Goal: Information Seeking & Learning: Learn about a topic

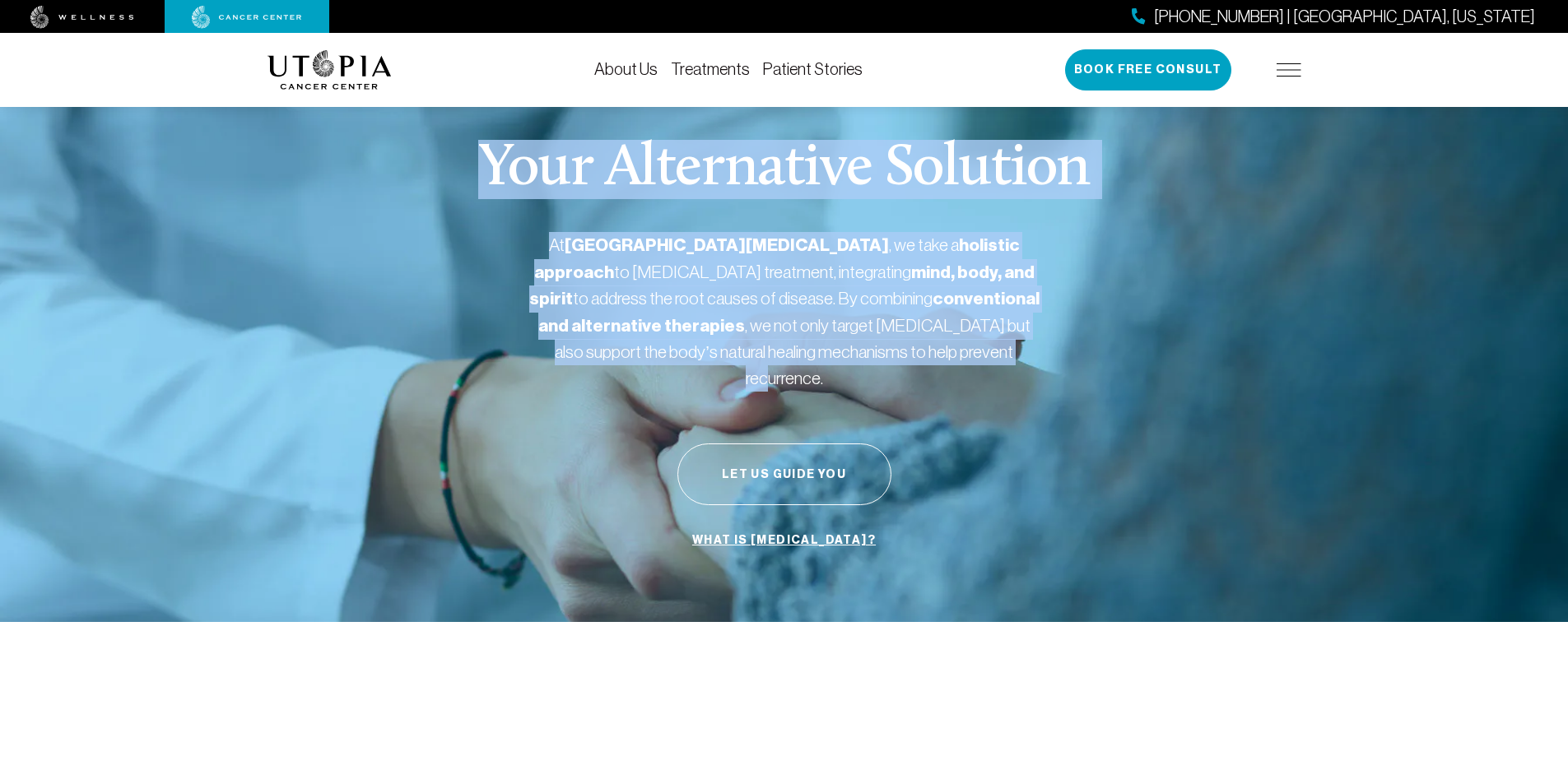
drag, startPoint x: 1037, startPoint y: 383, endPoint x: 352, endPoint y: 135, distance: 728.5
click at [352, 141] on div "Your Alternative Solution At [GEOGRAPHIC_DATA][MEDICAL_DATA] , we take a holist…" at bounding box center [784, 348] width 1034 height 548
click at [352, 135] on div "Your Alternative Solution At [GEOGRAPHIC_DATA][MEDICAL_DATA] , we take a holist…" at bounding box center [784, 348] width 1034 height 548
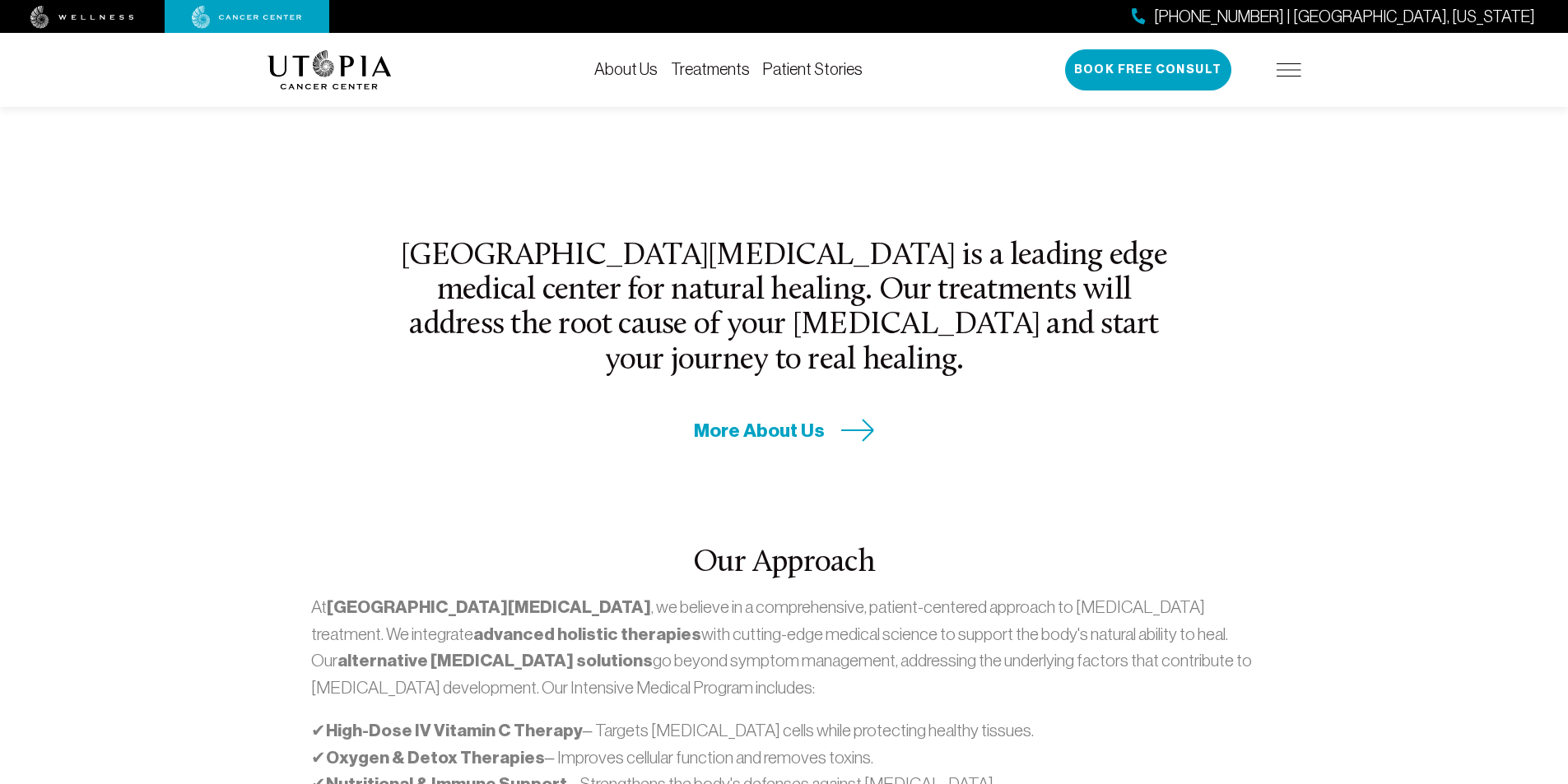
scroll to position [576, 0]
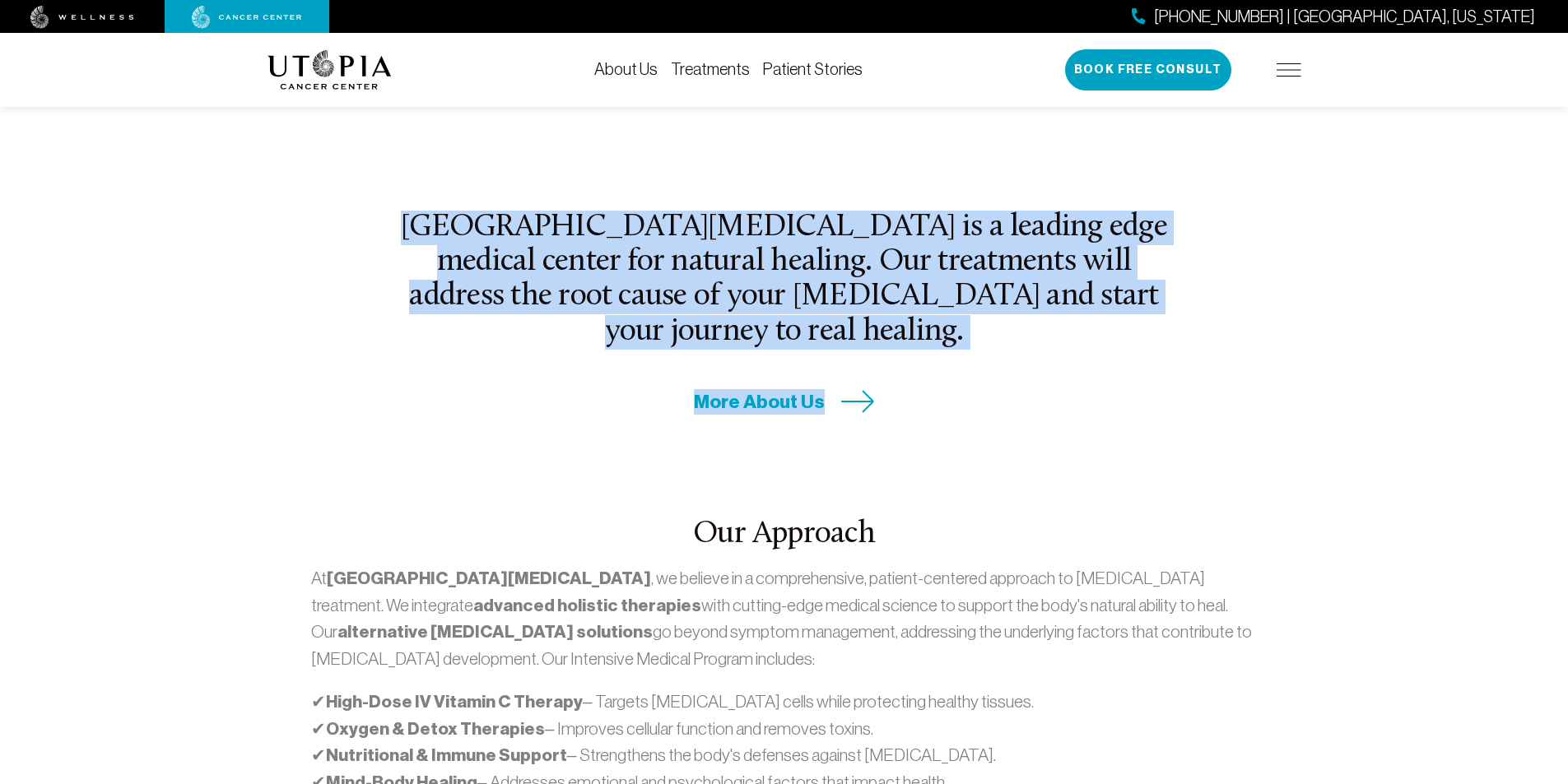
drag, startPoint x: 581, startPoint y: 253, endPoint x: 1096, endPoint y: 352, distance: 524.4
click at [751, 352] on div "[GEOGRAPHIC_DATA][MEDICAL_DATA] is a leading edge medical center for natural he…" at bounding box center [784, 312] width 790 height 204
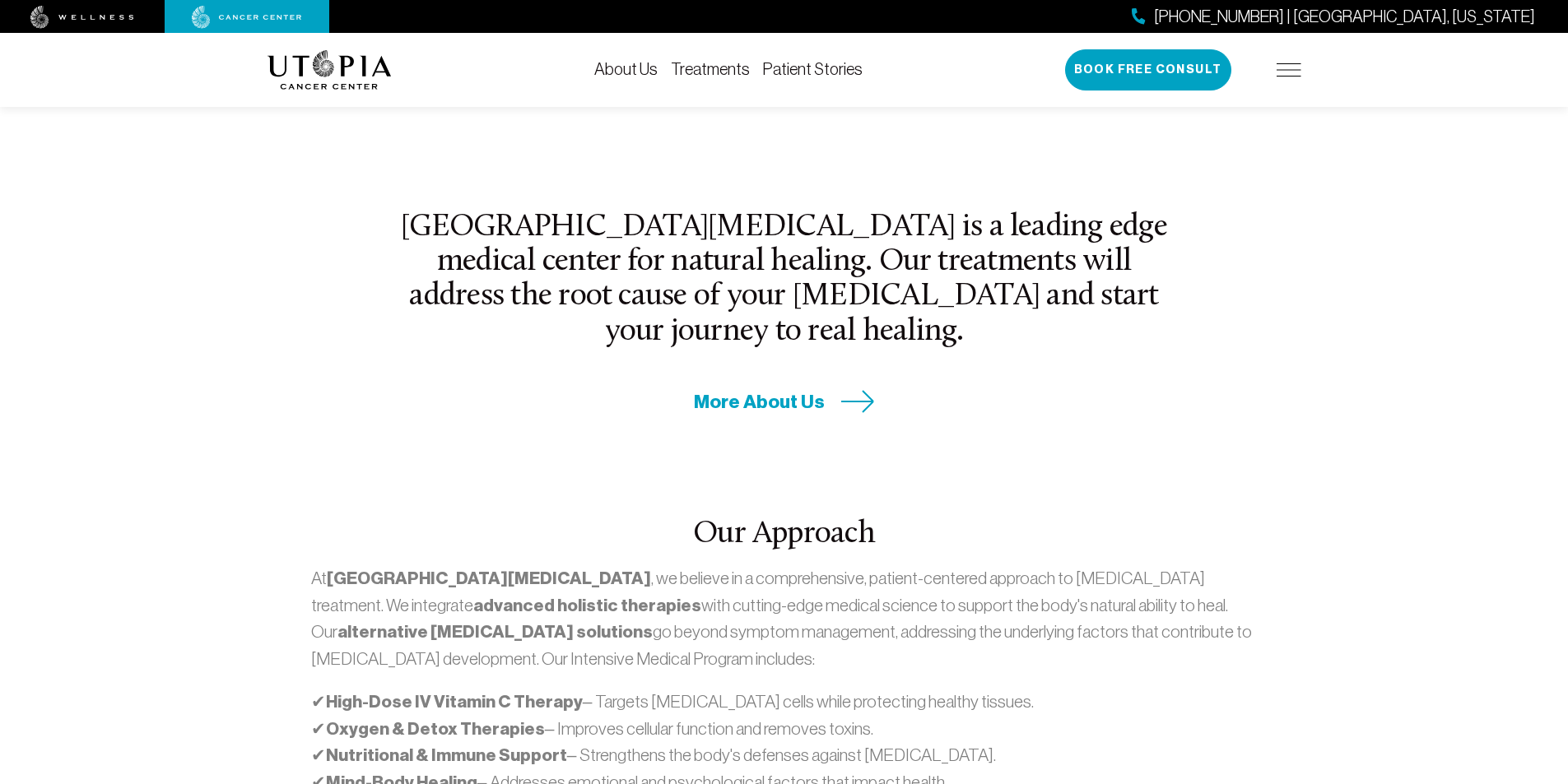
click at [751, 389] on div "More About Us" at bounding box center [784, 402] width 770 height 25
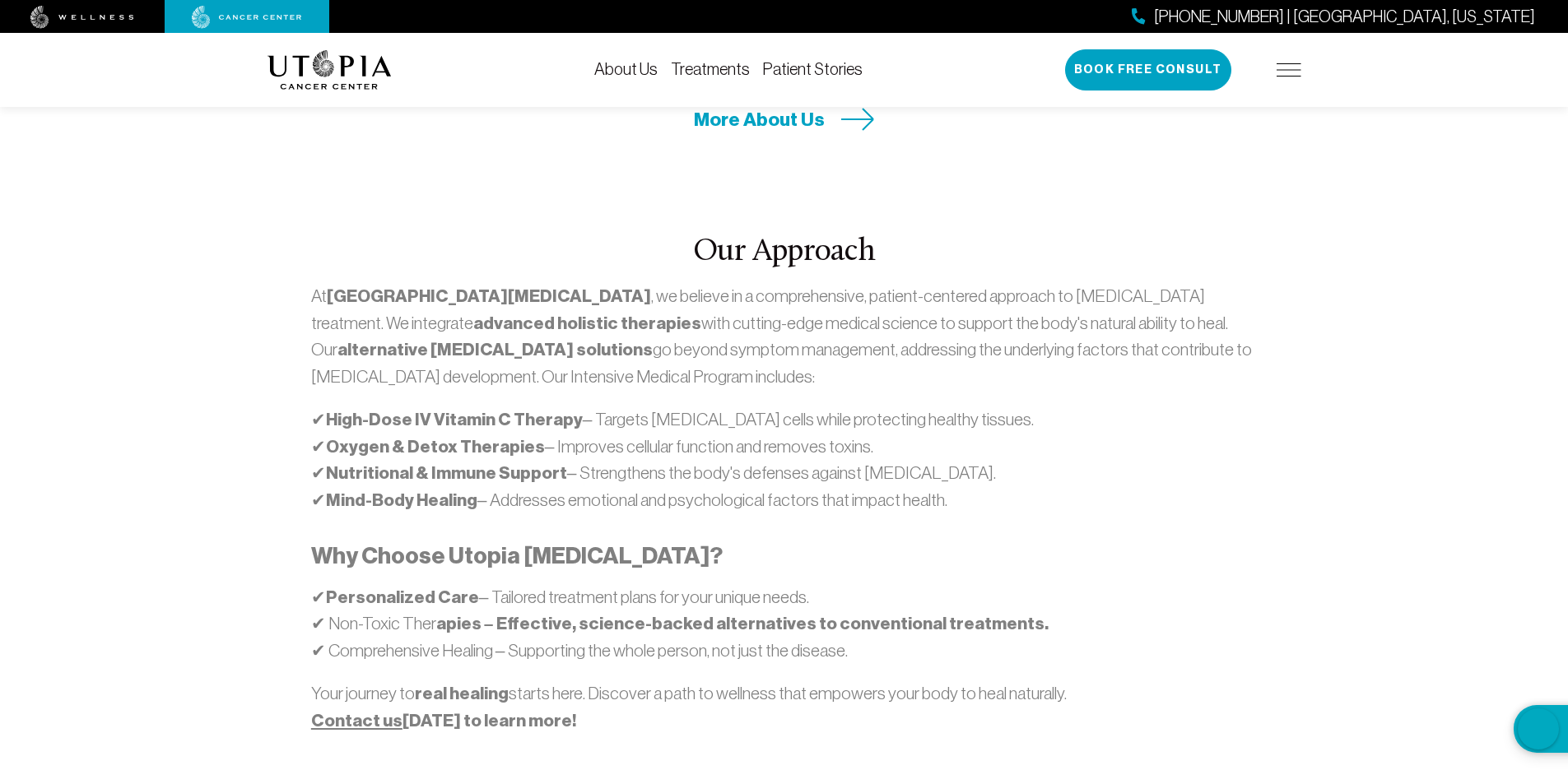
scroll to position [905, 0]
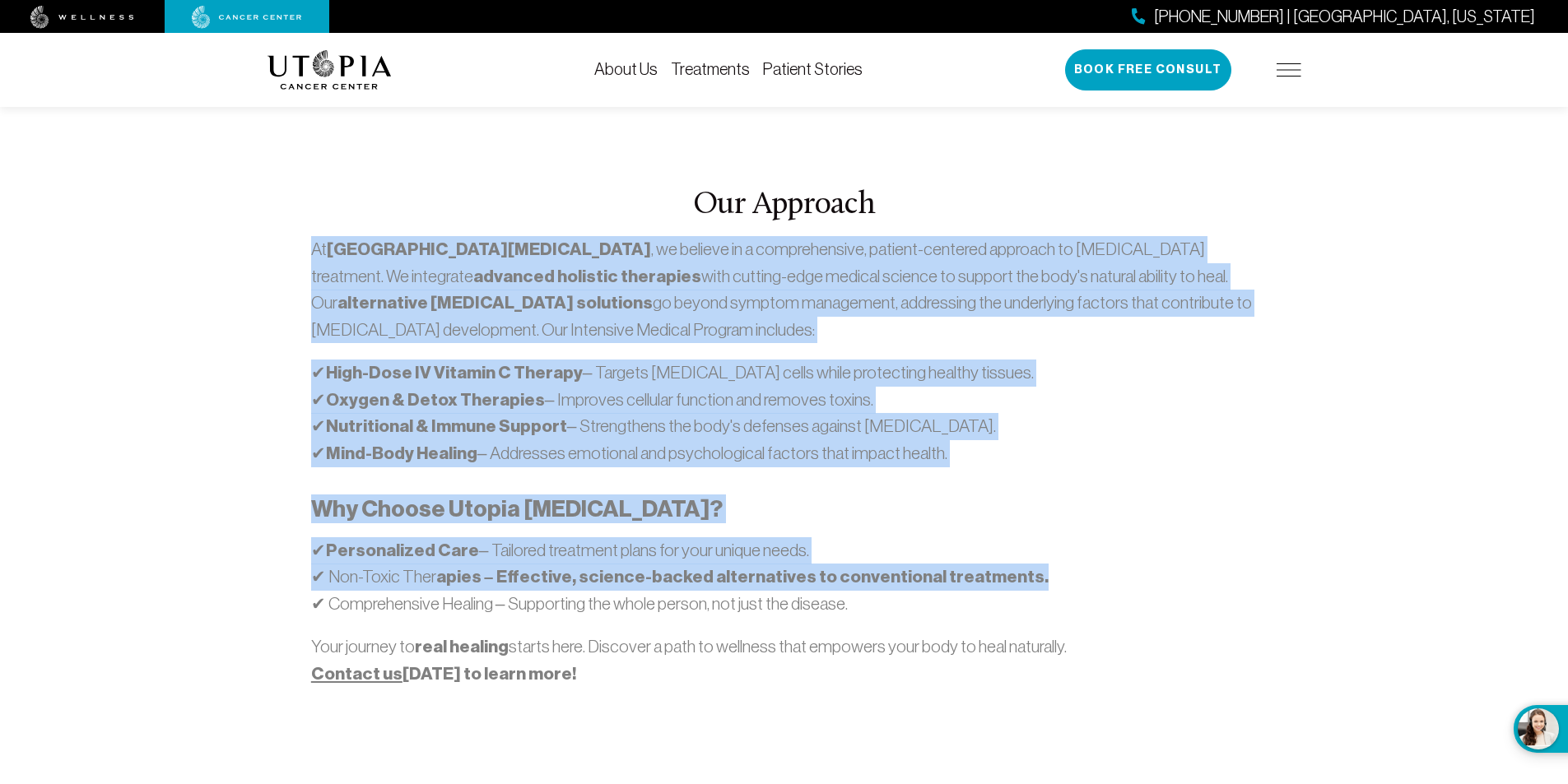
drag, startPoint x: 1060, startPoint y: 491, endPoint x: 247, endPoint y: 175, distance: 872.3
click at [247, 175] on section "[GEOGRAPHIC_DATA][MEDICAL_DATA] is a leading edge medical center for natural he…" at bounding box center [784, 478] width 1568 height 1522
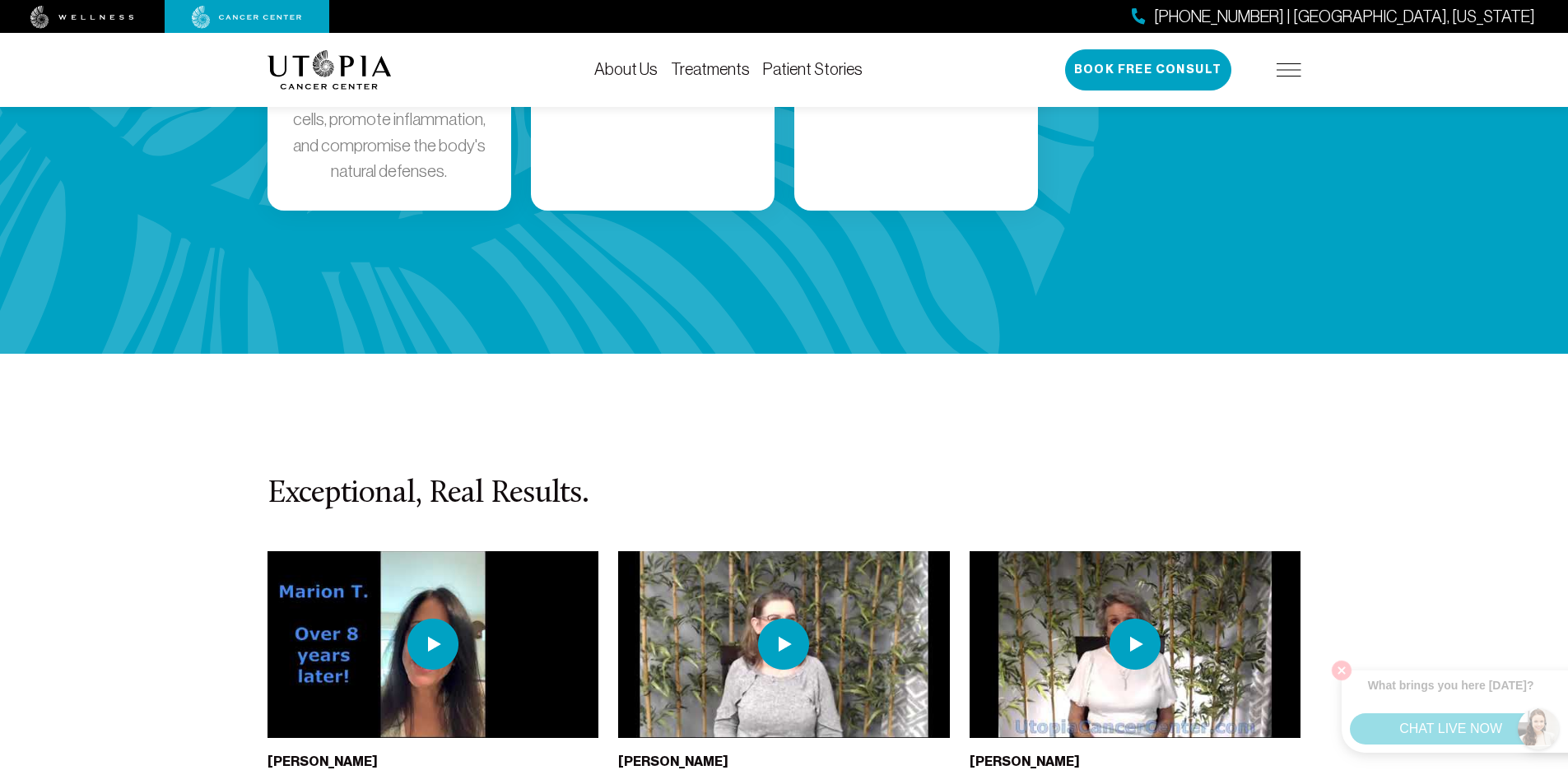
scroll to position [3455, 0]
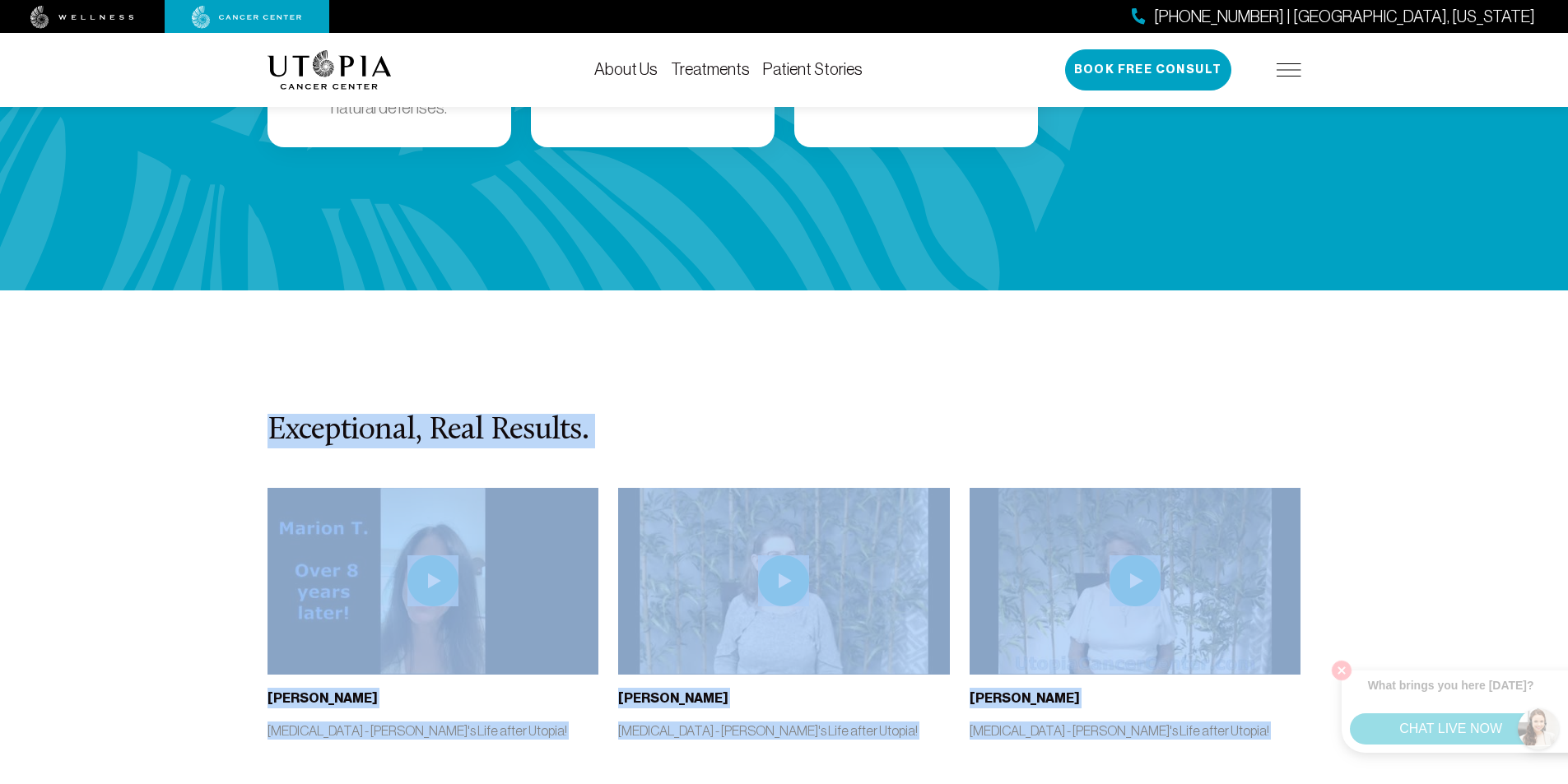
drag, startPoint x: 352, startPoint y: 323, endPoint x: 1102, endPoint y: 736, distance: 856.2
click at [751, 736] on section "Exceptional, Real Results. [PERSON_NAME] [MEDICAL_DATA] - [PERSON_NAME]'s Life …" at bounding box center [784, 615] width 1568 height 650
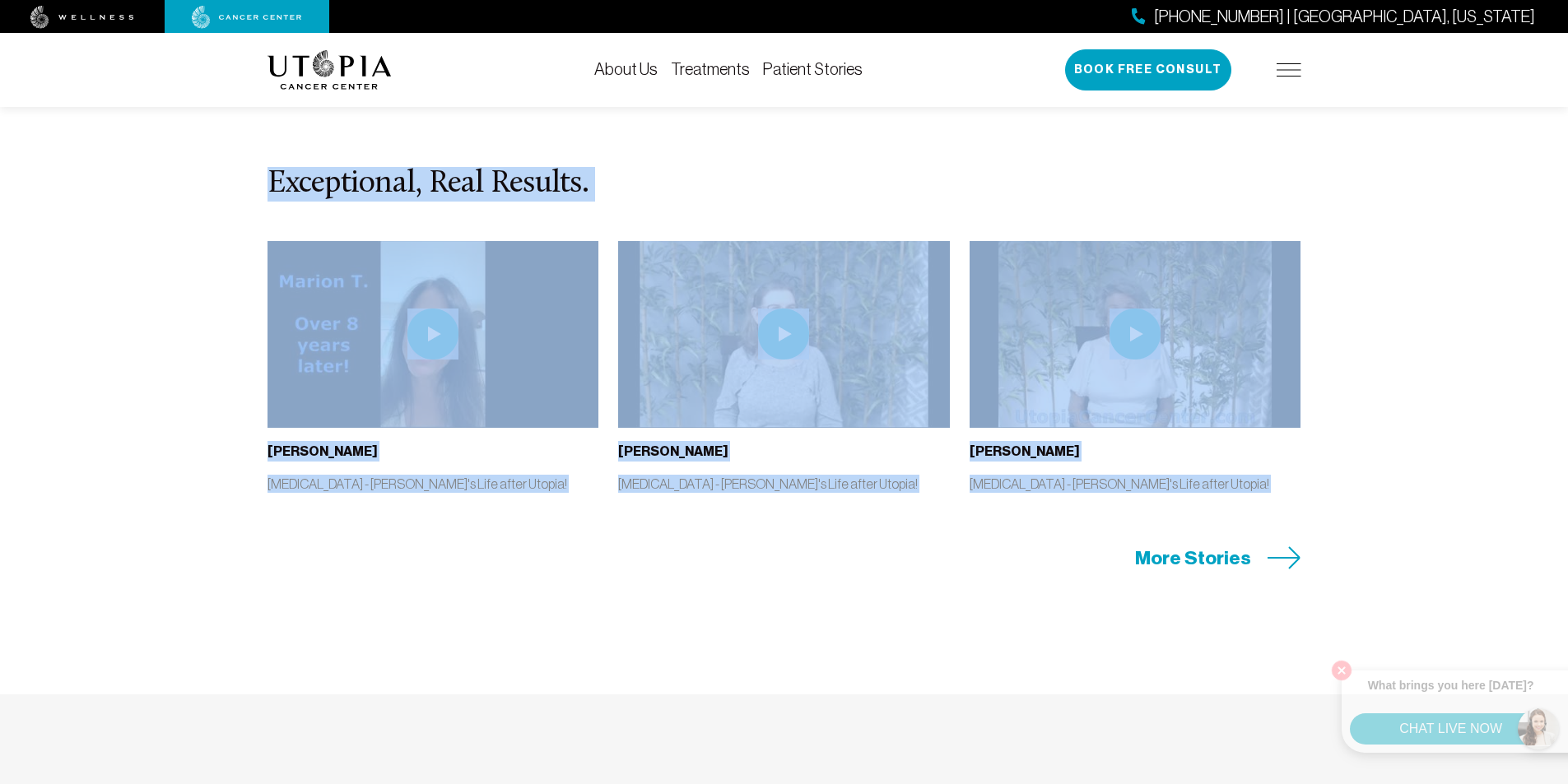
click at [182, 341] on section "Exceptional, Real Results. [PERSON_NAME] [MEDICAL_DATA] - [PERSON_NAME]'s Life …" at bounding box center [784, 369] width 1568 height 650
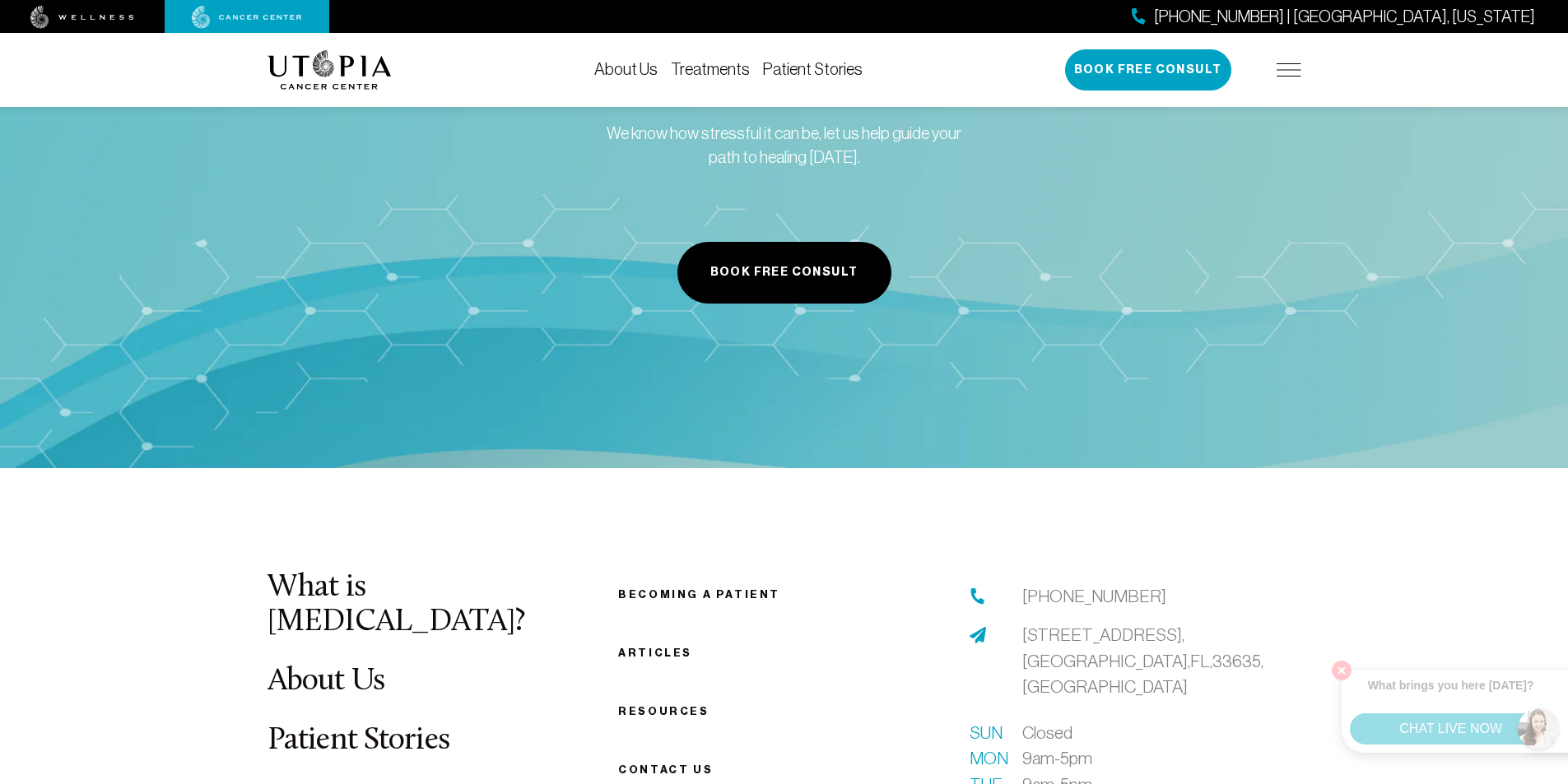
scroll to position [6416, 0]
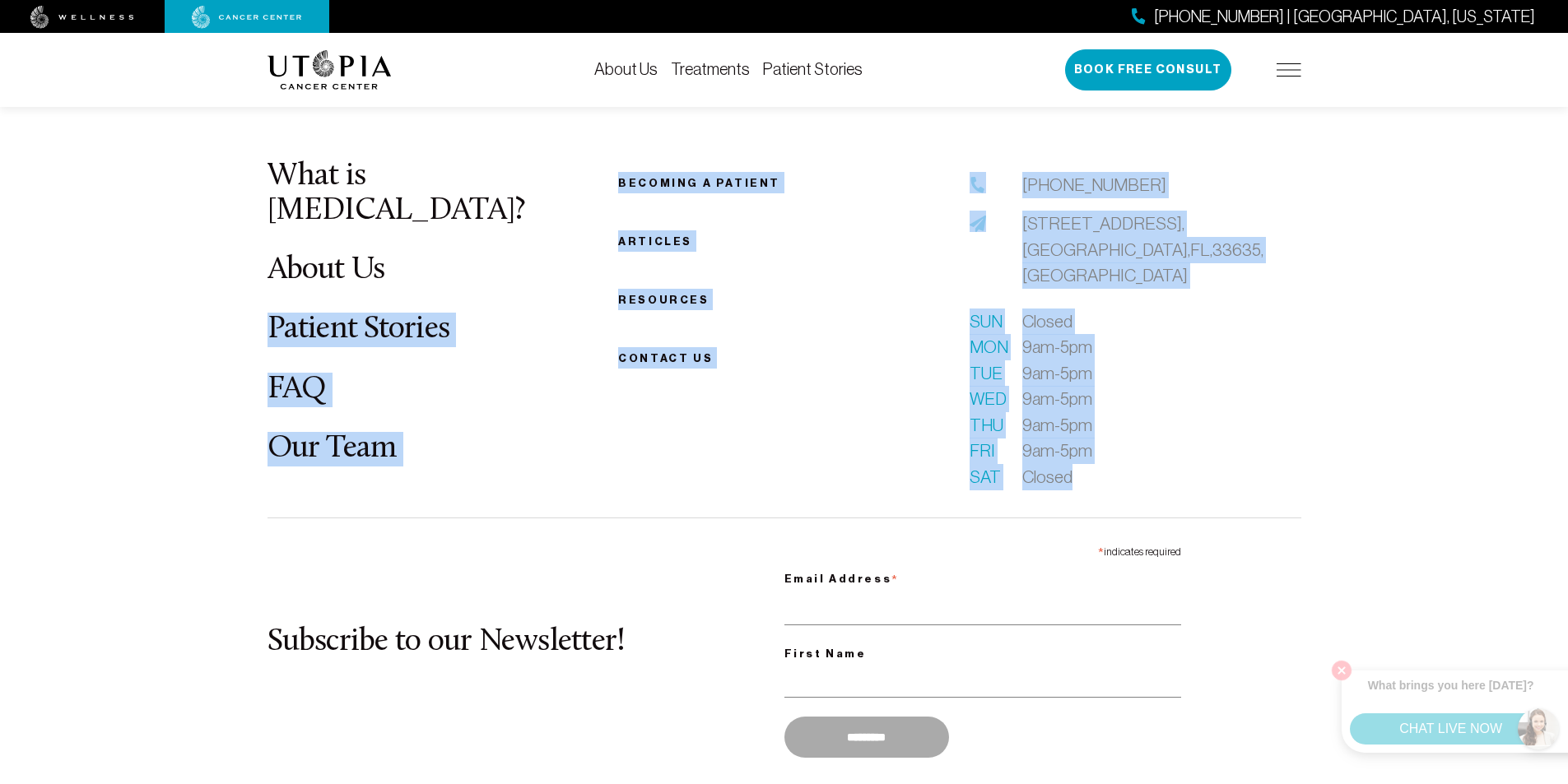
drag, startPoint x: 139, startPoint y: 158, endPoint x: 1275, endPoint y: 608, distance: 1221.9
click at [751, 608] on footer "What is [MEDICAL_DATA]? About Us Patient Stories FAQ Our Team Becoming a patien…" at bounding box center [784, 556] width 1568 height 1000
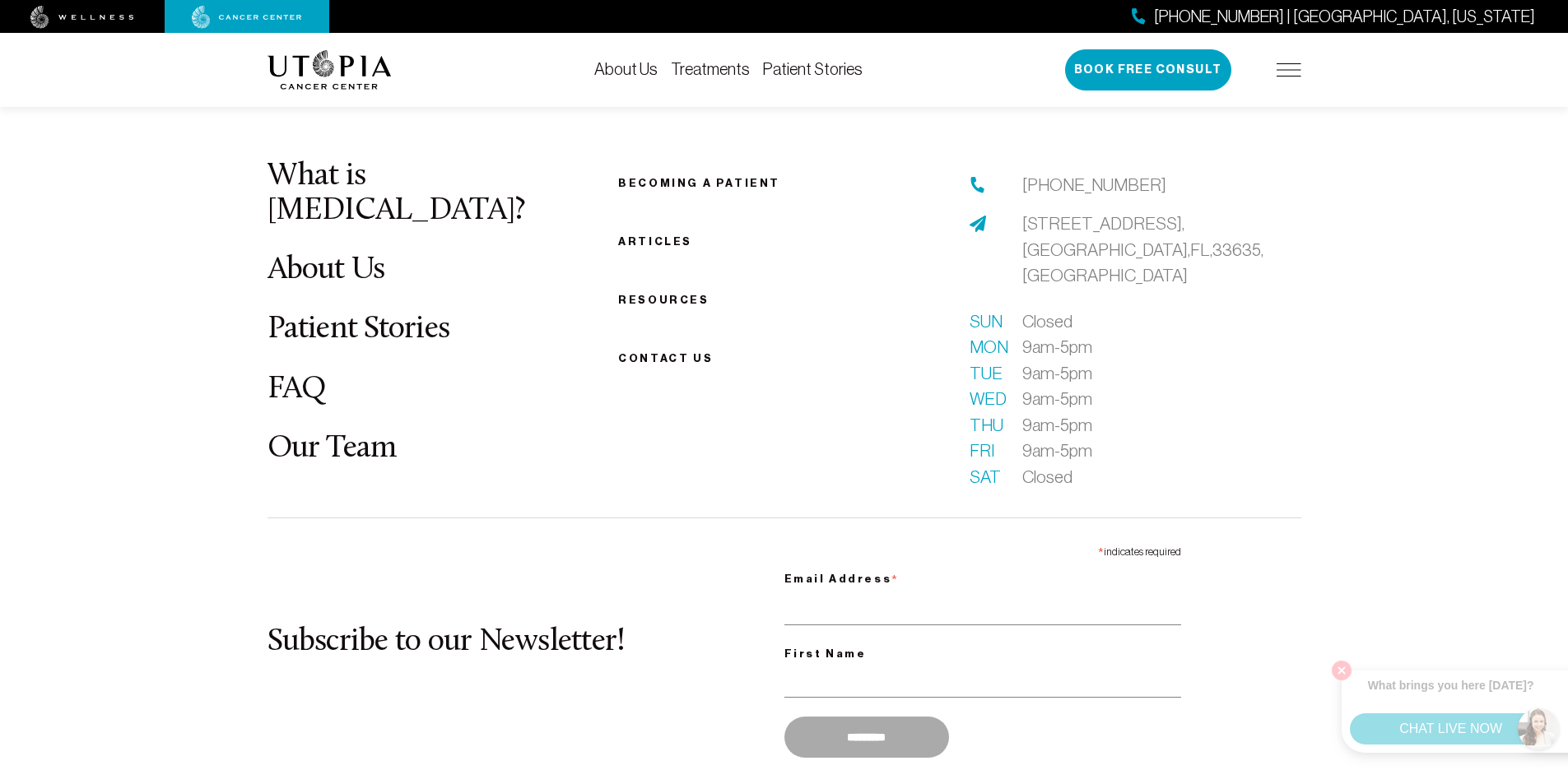
click at [751, 608] on div "Subscribe to our Newsletter! * indicates required Email Address * First Name **…" at bounding box center [784, 652] width 1034 height 269
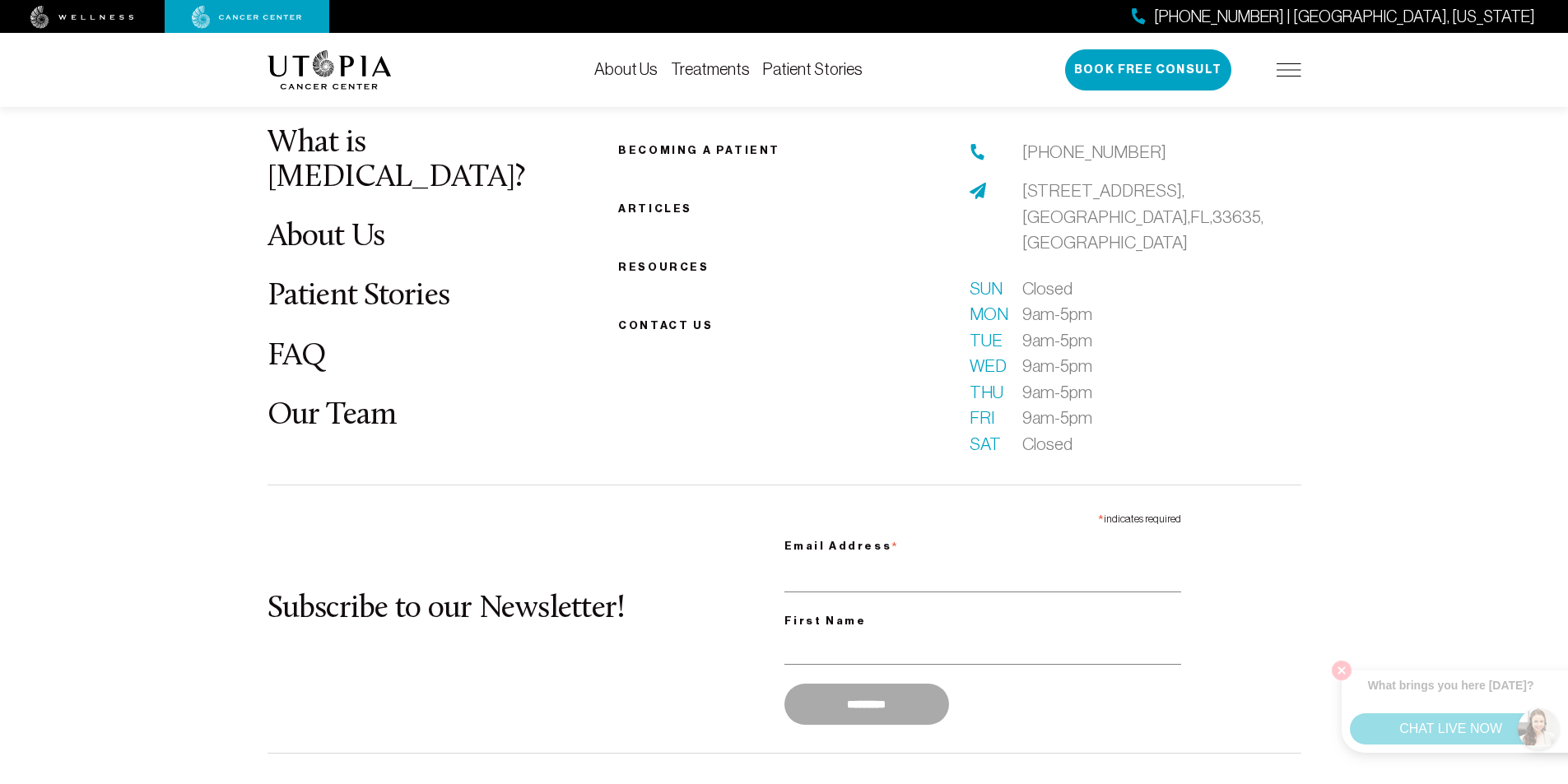
scroll to position [6496, 0]
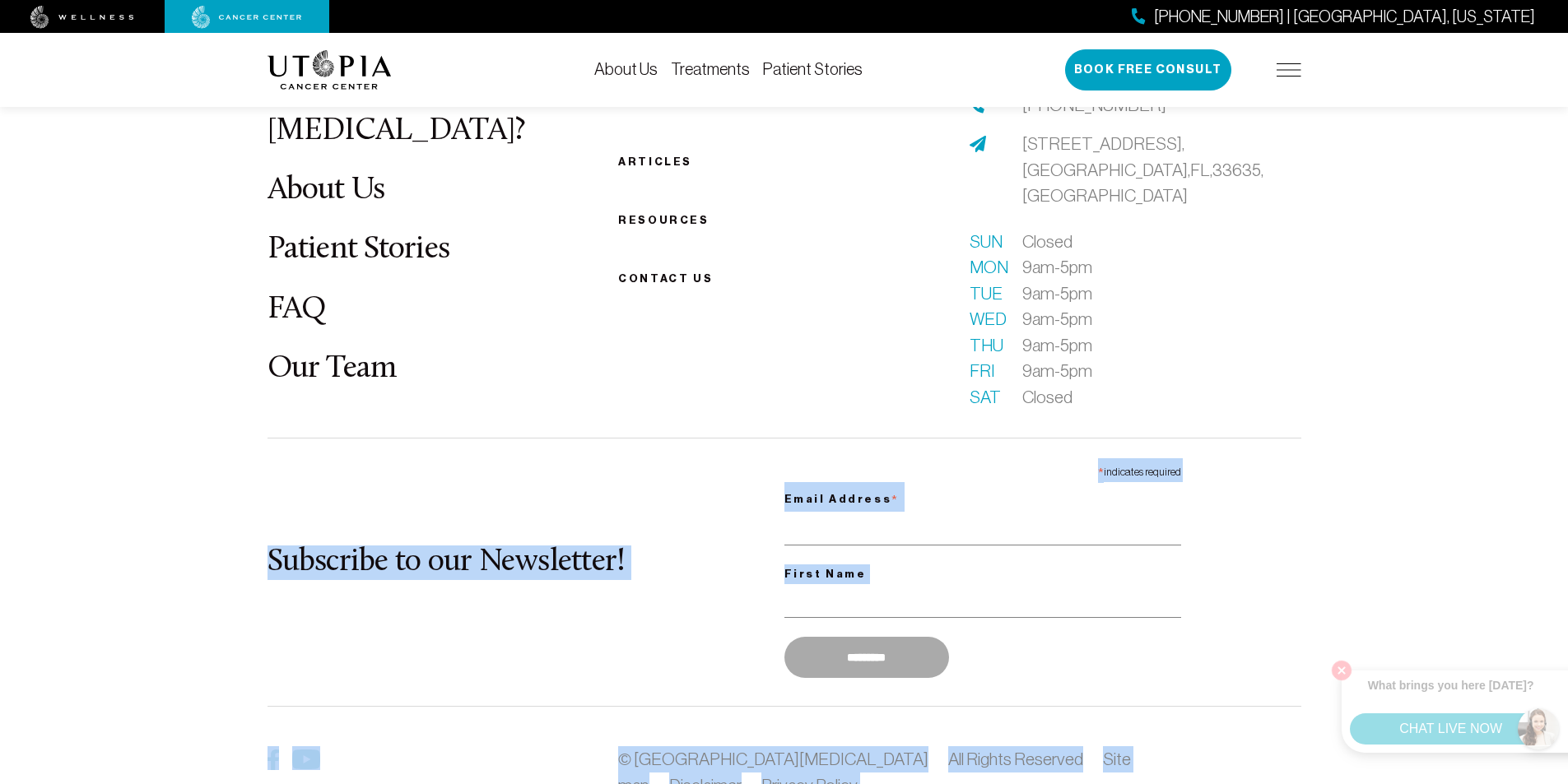
drag, startPoint x: 1250, startPoint y: 686, endPoint x: 99, endPoint y: 262, distance: 1226.6
click at [99, 262] on footer "What is [MEDICAL_DATA]? About Us Patient Stories FAQ Our Team Becoming a patien…" at bounding box center [784, 476] width 1568 height 1000
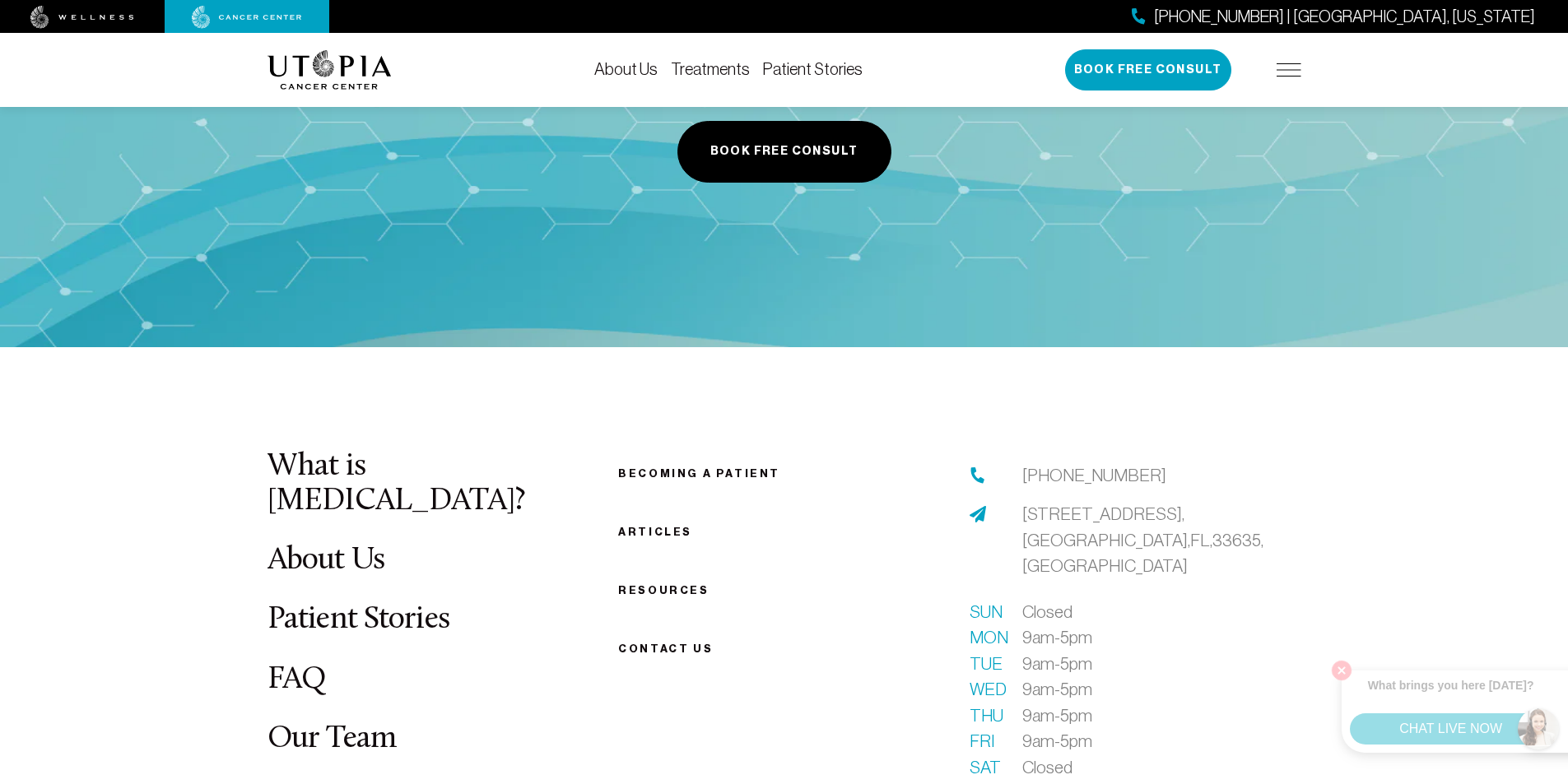
scroll to position [6085, 0]
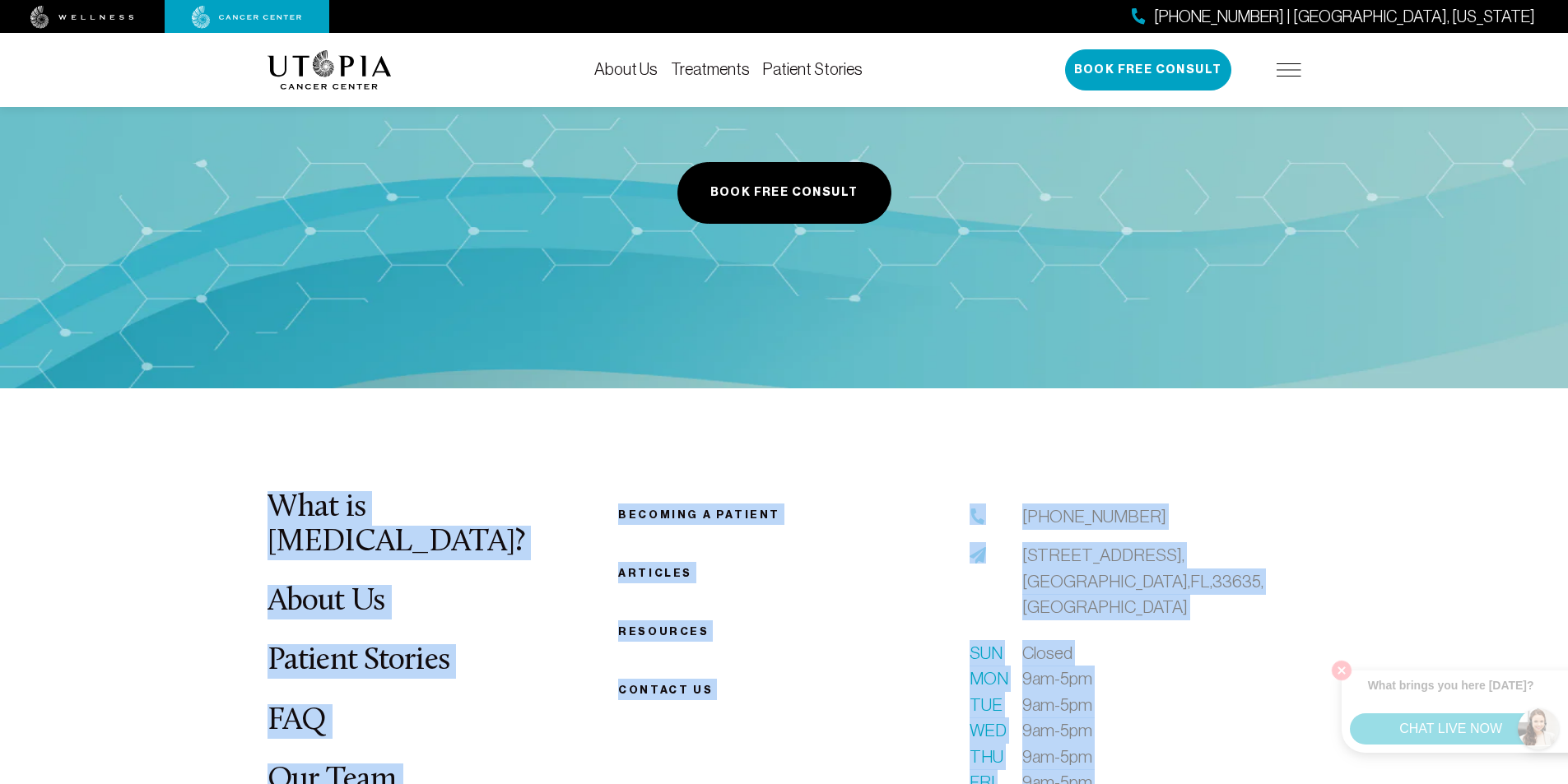
drag, startPoint x: 91, startPoint y: 280, endPoint x: 1176, endPoint y: 674, distance: 1154.3
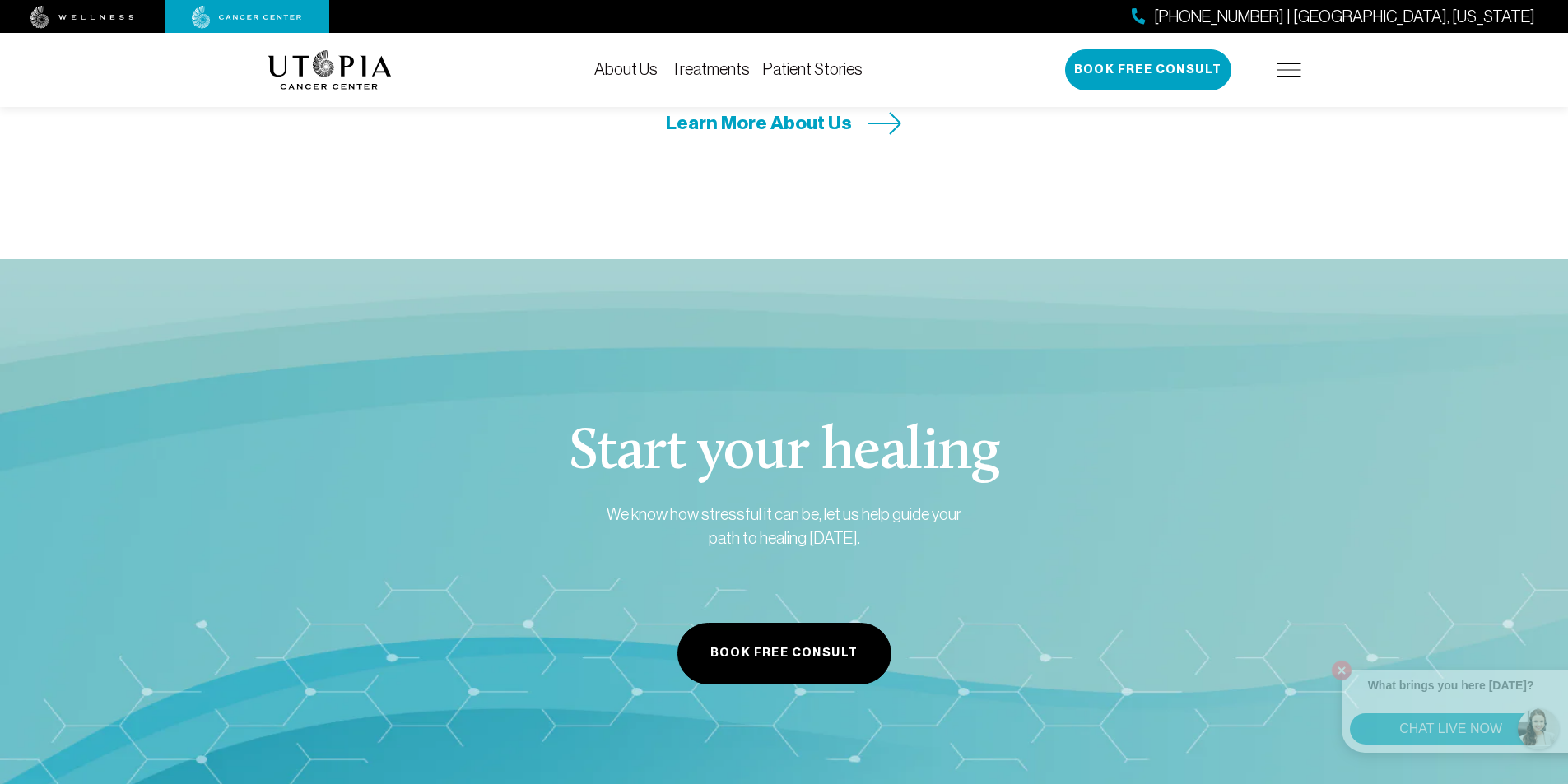
scroll to position [5591, 0]
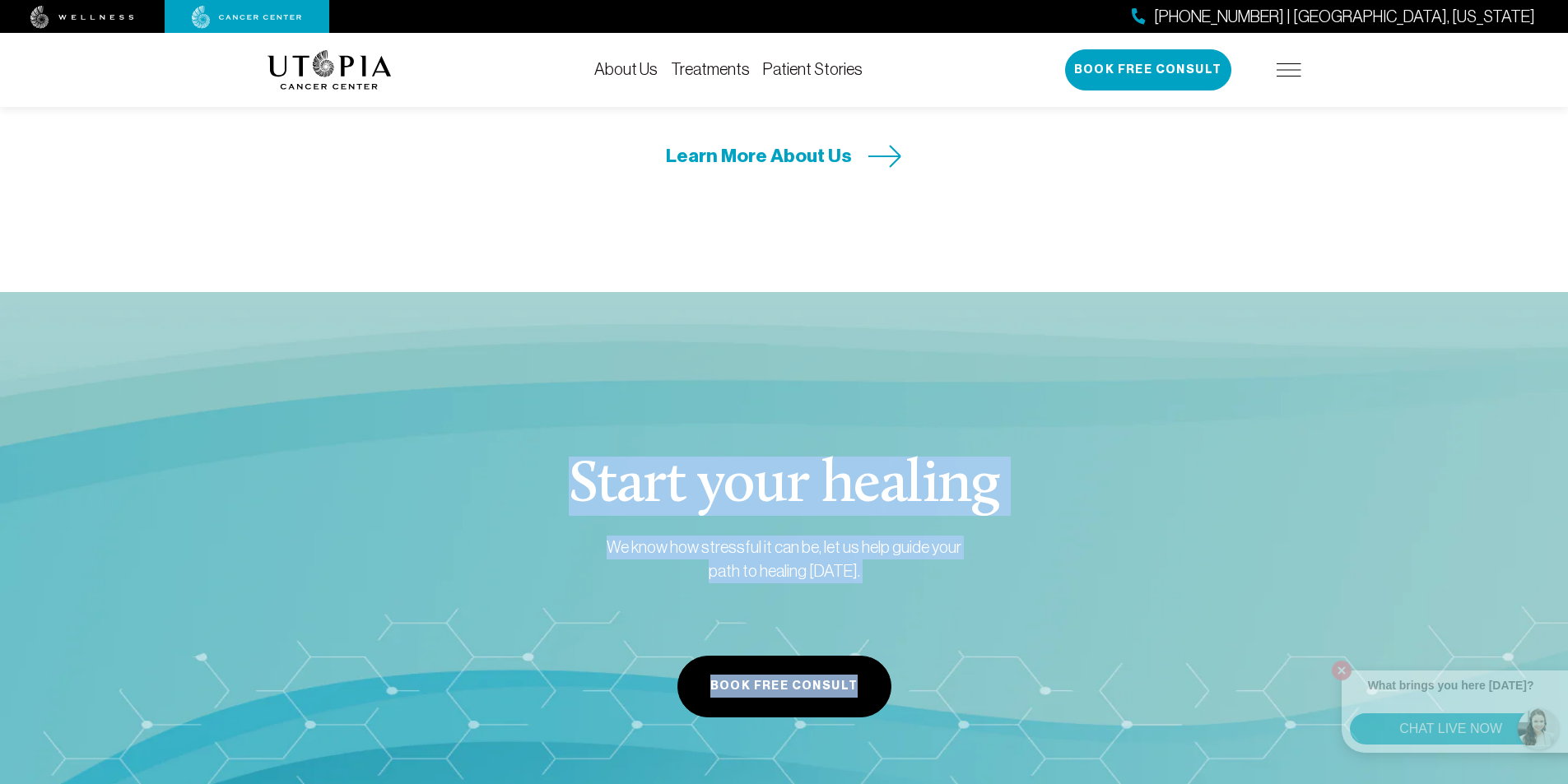
drag, startPoint x: 1030, startPoint y: 544, endPoint x: 404, endPoint y: 291, distance: 675.2
click at [404, 292] on section "Start your healing We know how stressful it can be, let us help guide your path…" at bounding box center [784, 588] width 1568 height 590
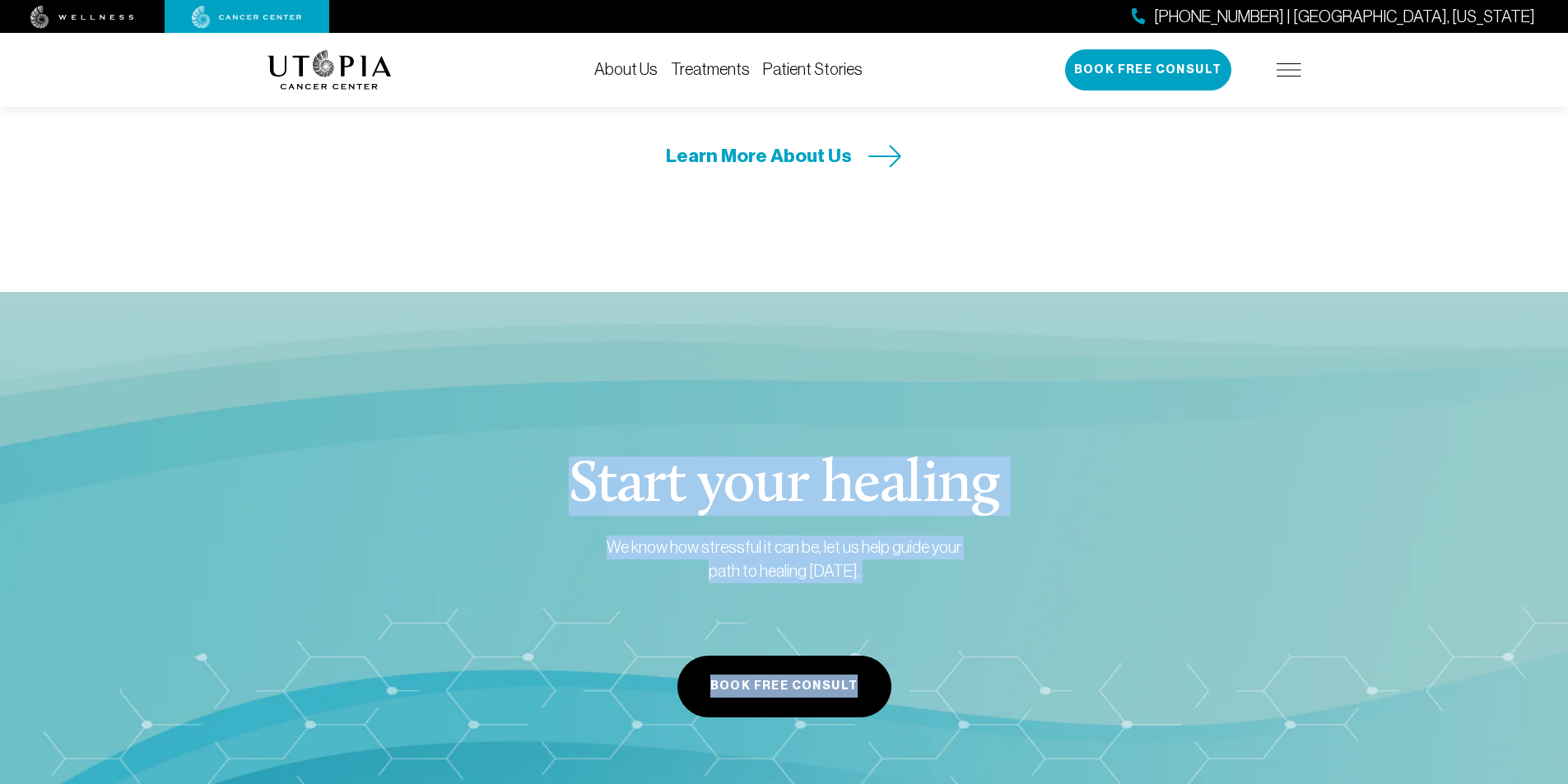
click at [404, 292] on section "Start your healing We know how stressful it can be, let us help guide your path…" at bounding box center [784, 588] width 1568 height 590
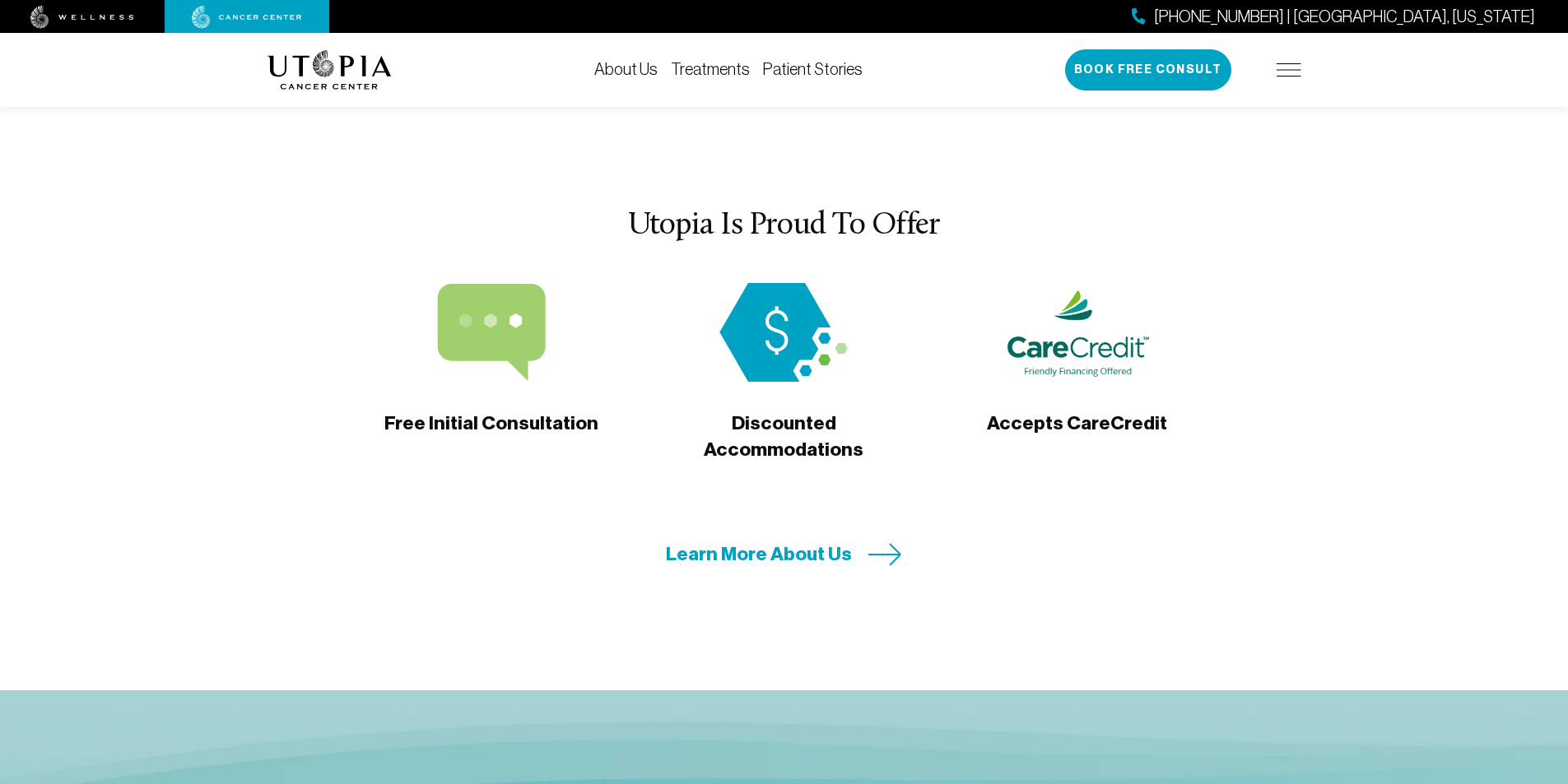
scroll to position [5098, 0]
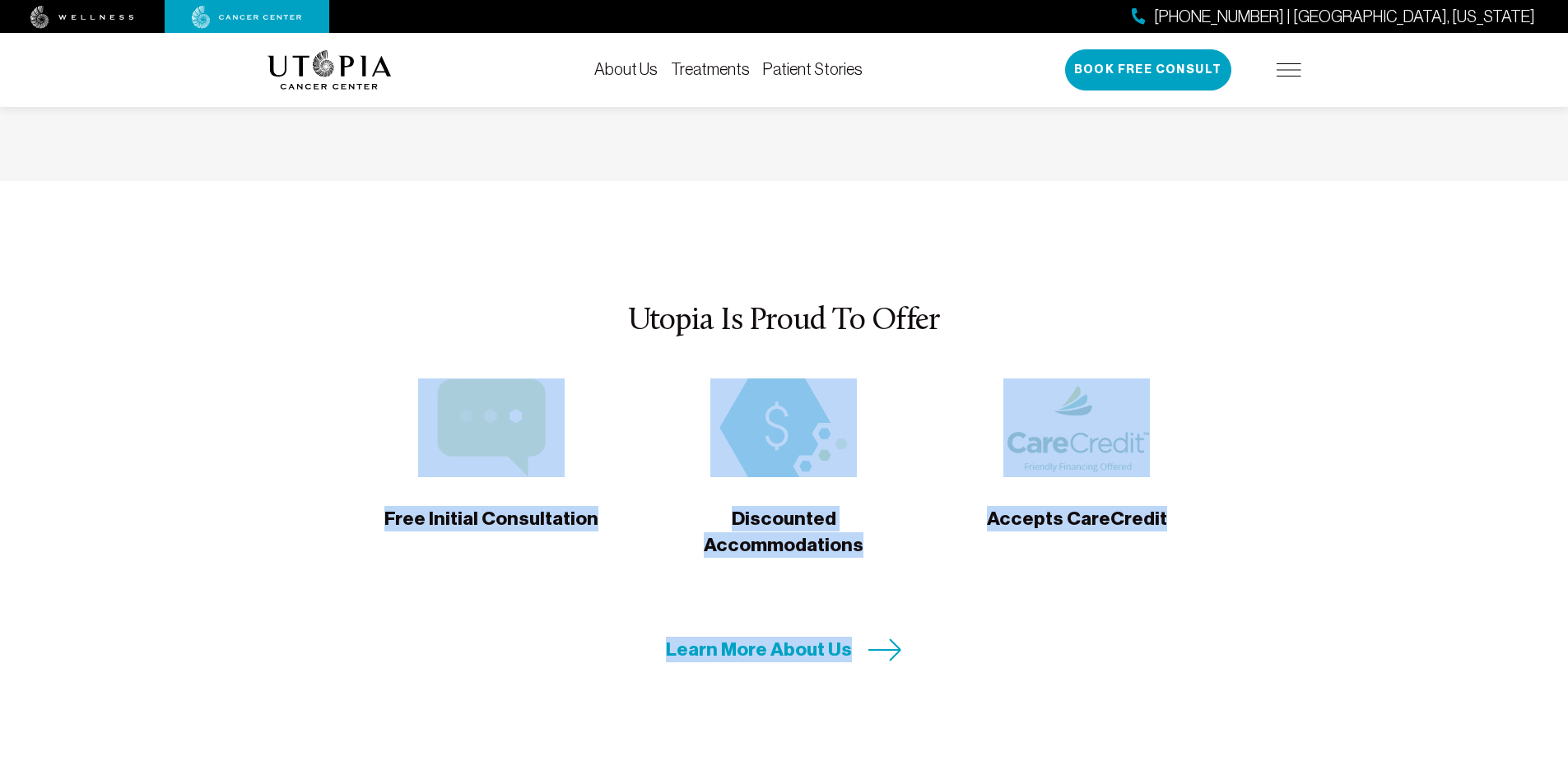
drag, startPoint x: 809, startPoint y: 454, endPoint x: 1114, endPoint y: 525, distance: 313.2
click at [751, 525] on section "Utopia Is Proud To Offer Free Initial Consultation Discounted Accommodations Ac…" at bounding box center [784, 483] width 1568 height 605
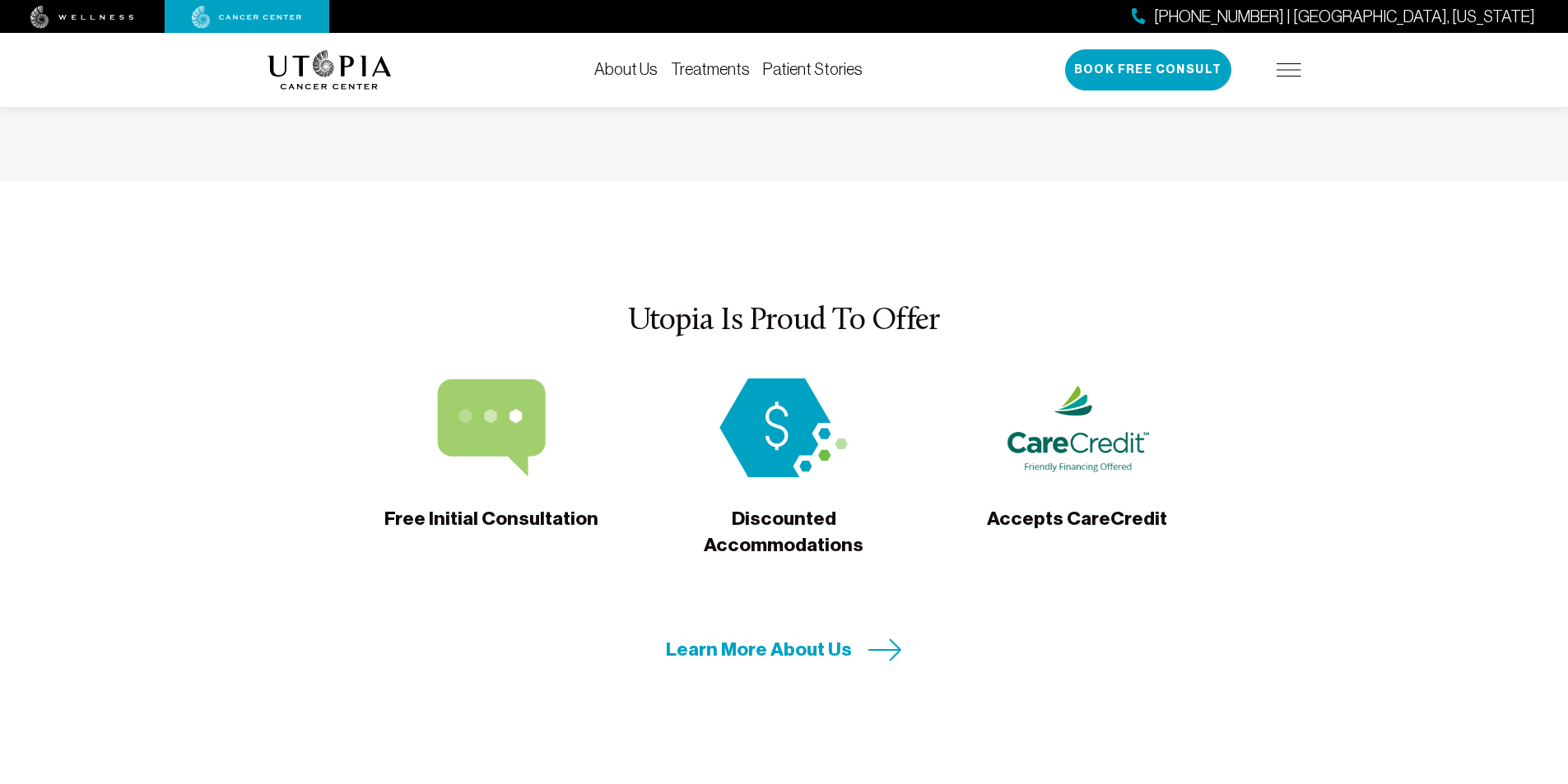
click at [751, 525] on section "Utopia Is Proud To Offer Free Initial Consultation Discounted Accommodations Ac…" at bounding box center [784, 483] width 1568 height 605
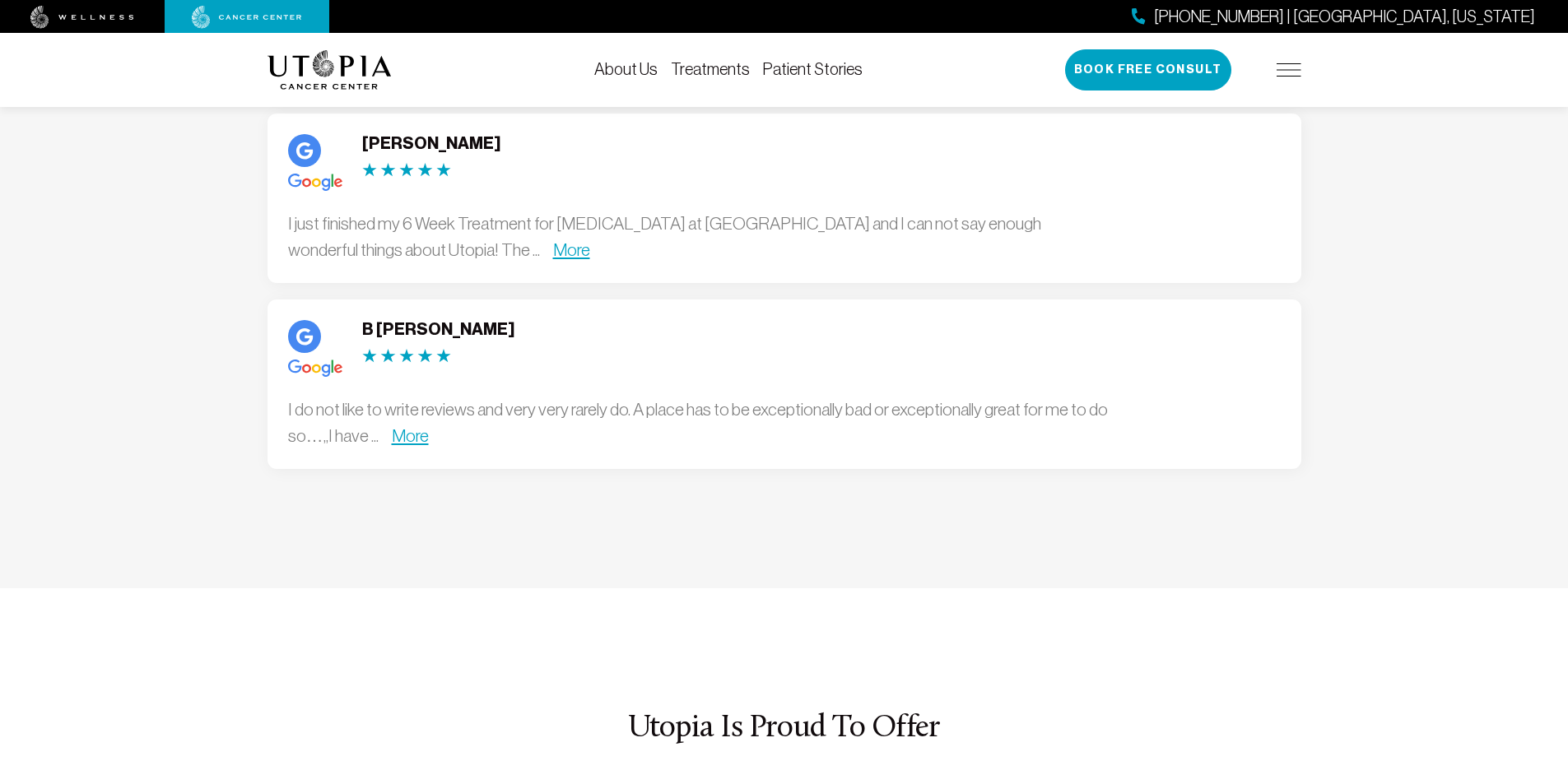
scroll to position [4686, 0]
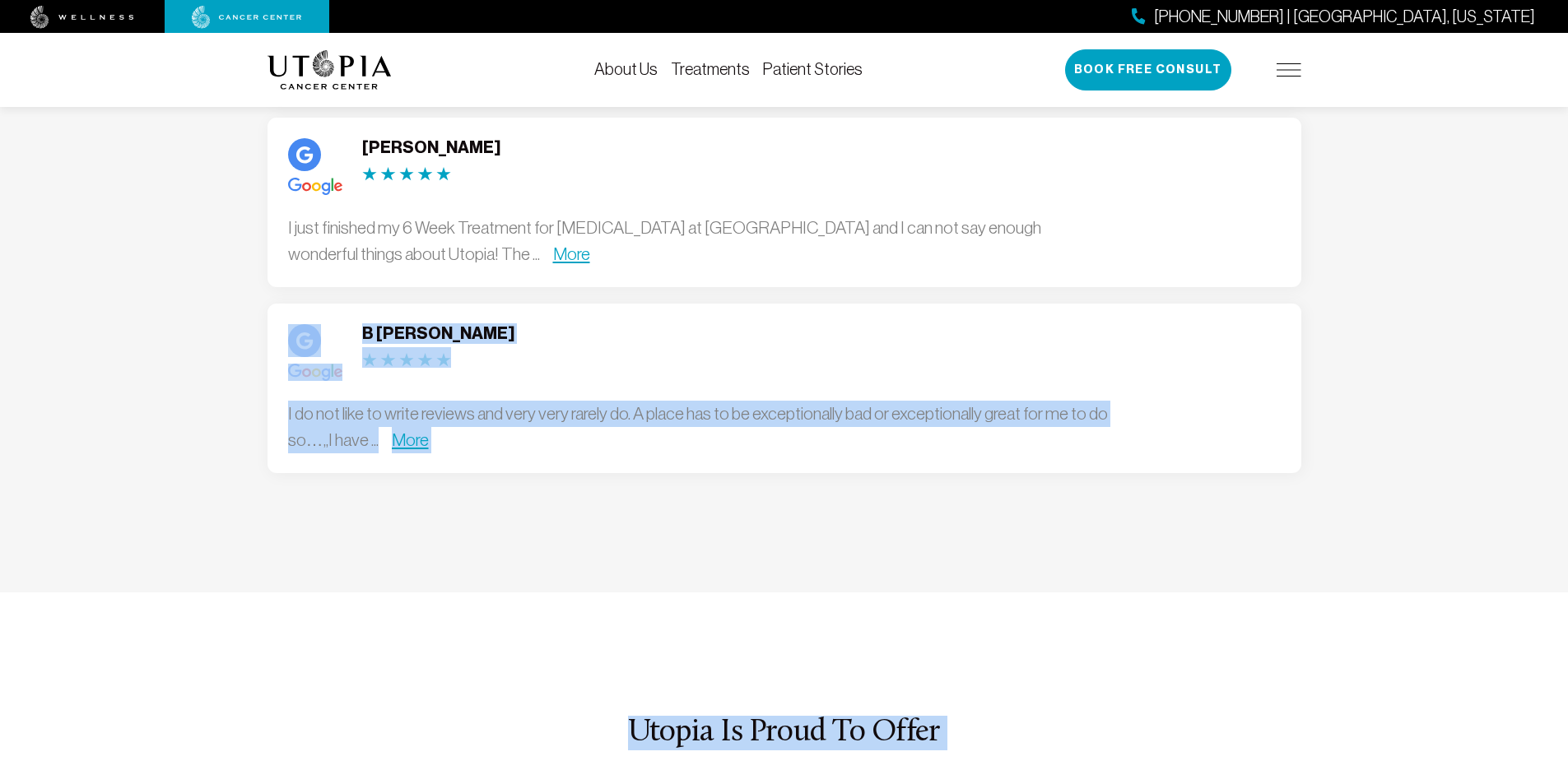
drag, startPoint x: 1227, startPoint y: 631, endPoint x: 148, endPoint y: 222, distance: 1153.9
click at [148, 222] on section "Google Reviews 4.8 See All Patient Reviews [PERSON_NAME] On [DATE], I was diagn…" at bounding box center [784, 151] width 1568 height 883
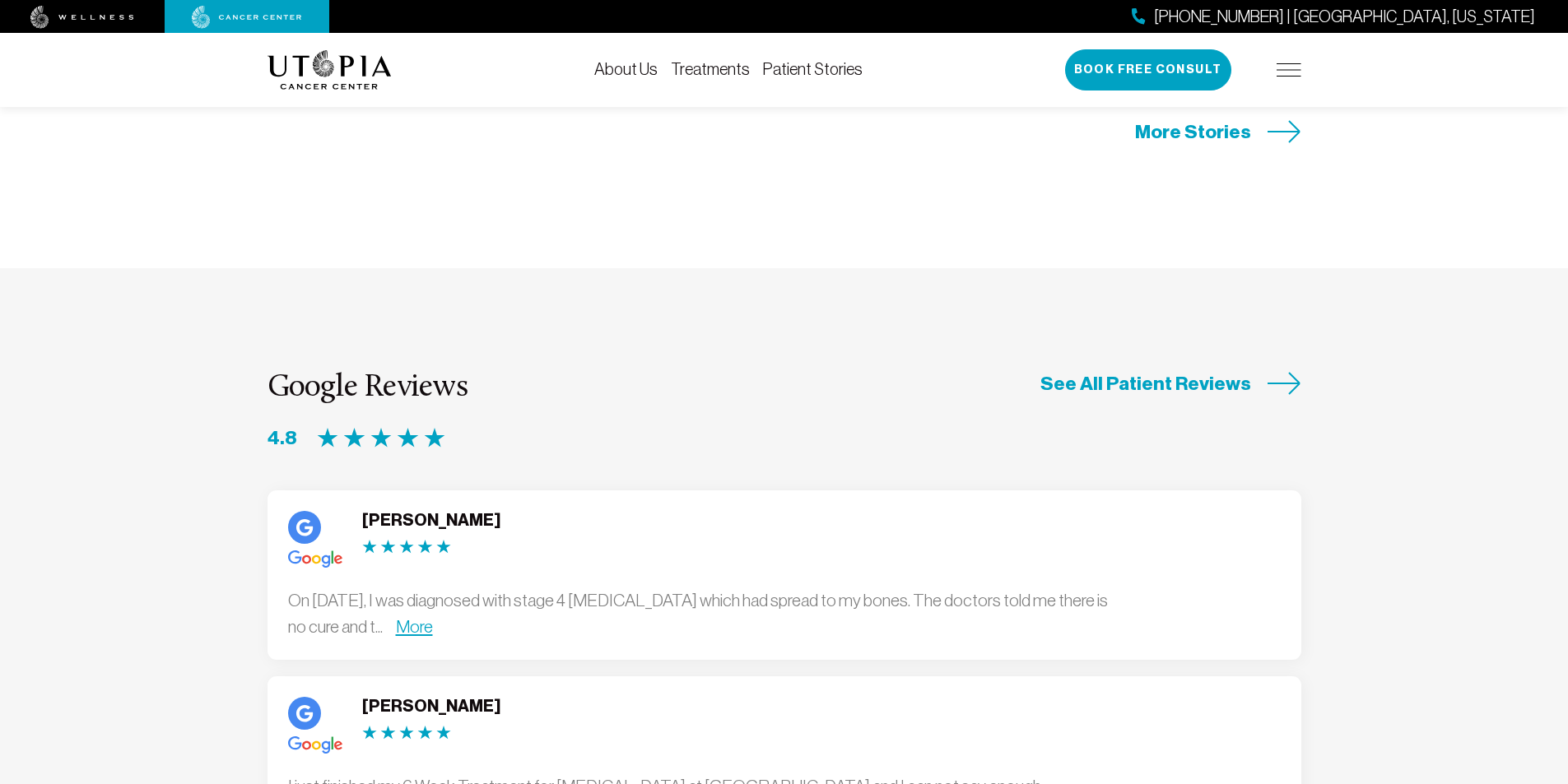
scroll to position [4111, 0]
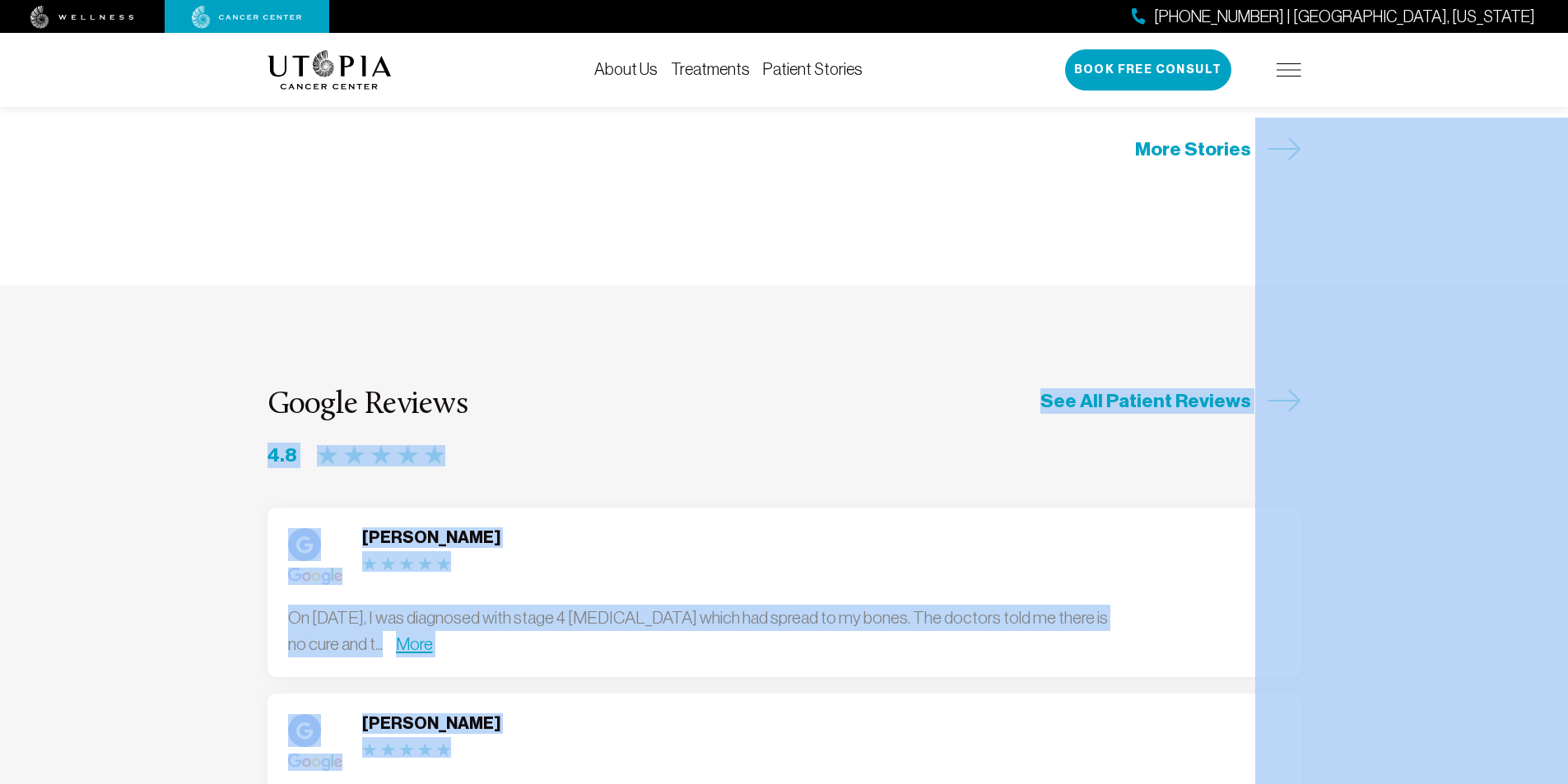
drag, startPoint x: 153, startPoint y: 301, endPoint x: 1256, endPoint y: 661, distance: 1160.3
click at [89, 576] on section "Google Reviews 4.8 See All Patient Reviews [PERSON_NAME] On [DATE], I was diagn…" at bounding box center [784, 727] width 1568 height 883
click at [668, 388] on div "Google Reviews 4.8 See All Patient Reviews [PERSON_NAME] On [DATE], I was diagn…" at bounding box center [784, 719] width 1054 height 660
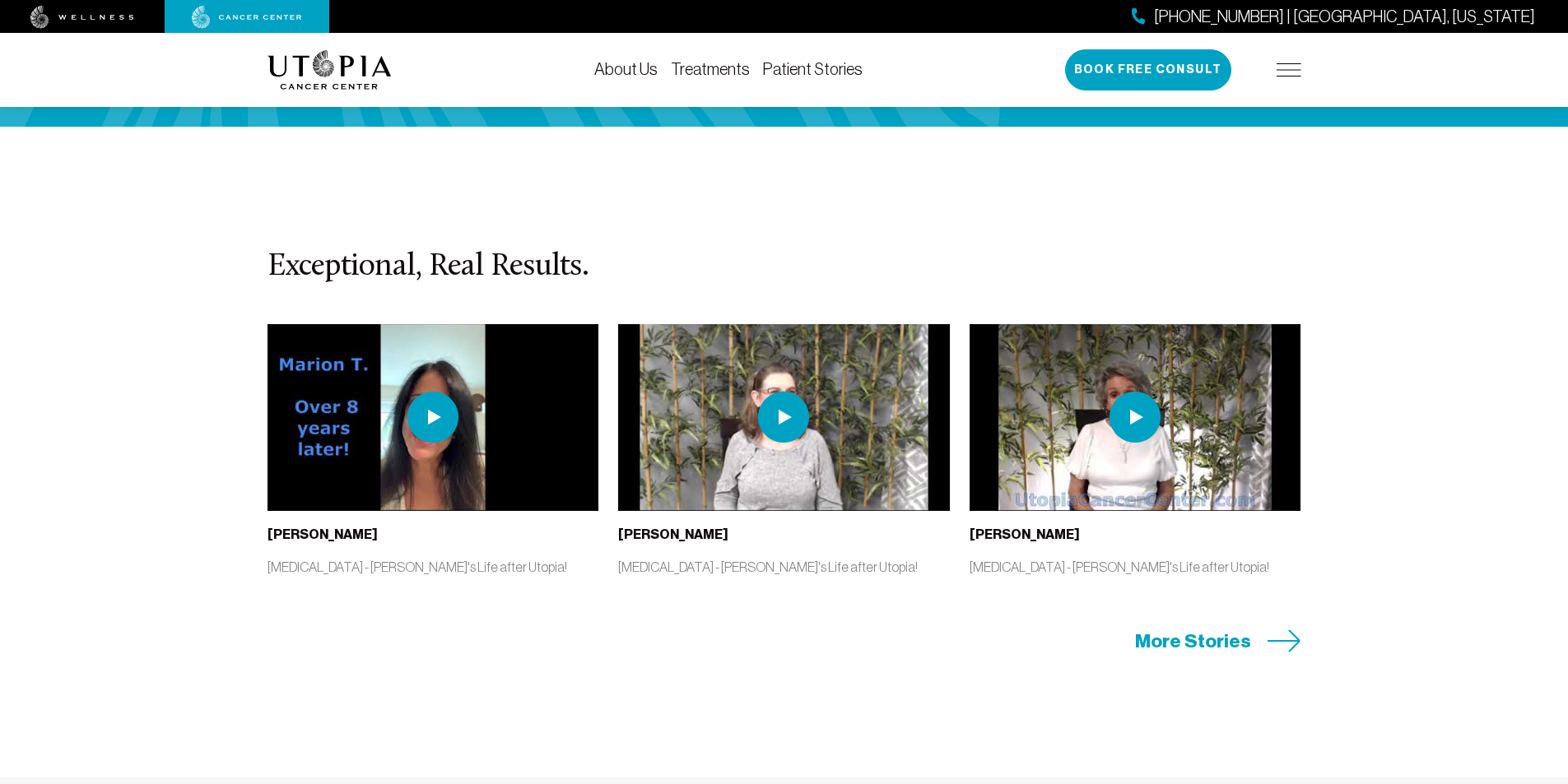
scroll to position [3617, 0]
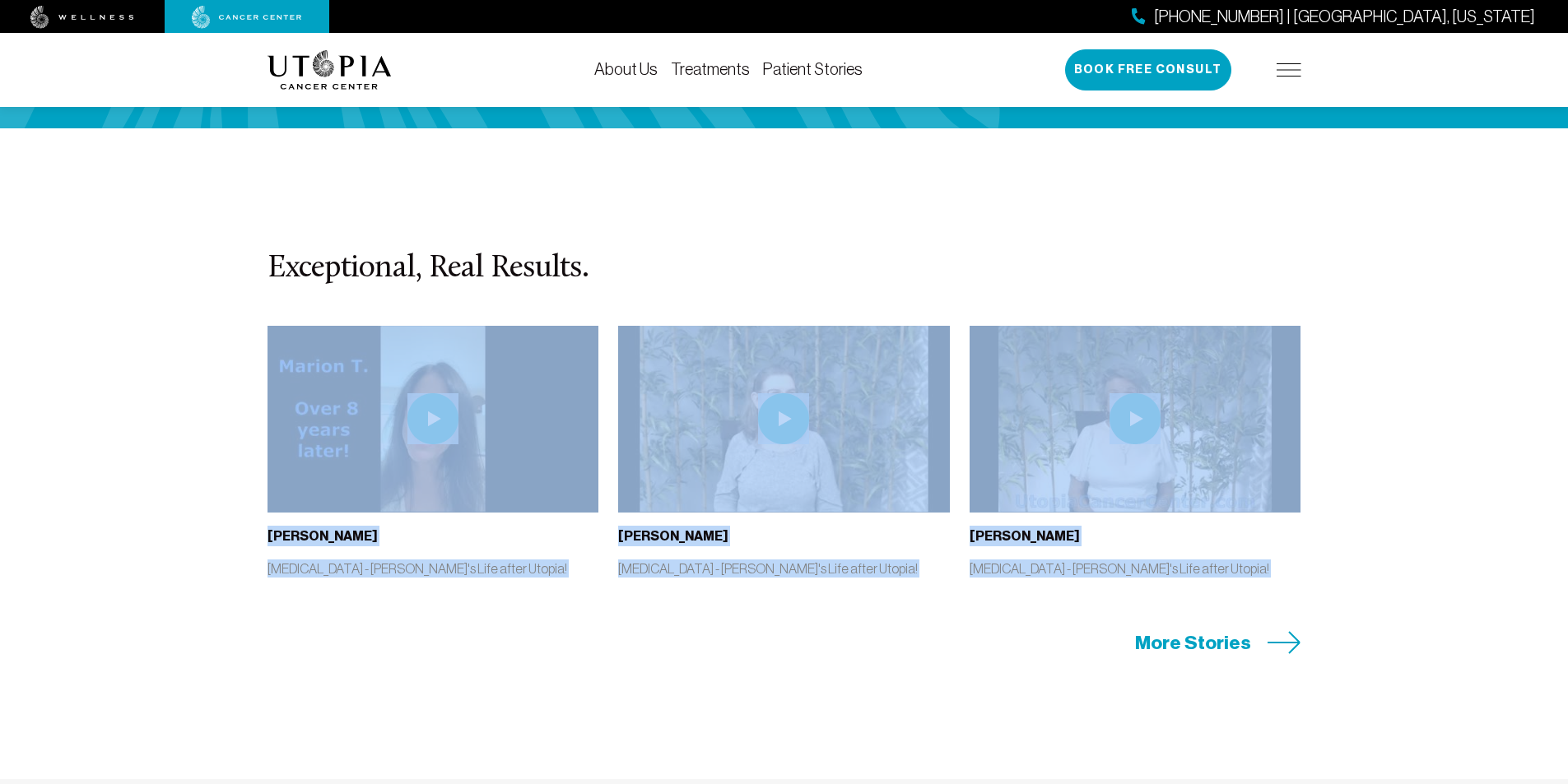
drag, startPoint x: 933, startPoint y: 483, endPoint x: 118, endPoint y: 200, distance: 862.7
click at [118, 200] on section "Exceptional, Real Results. [PERSON_NAME] [MEDICAL_DATA] - [PERSON_NAME]'s Life …" at bounding box center [784, 453] width 1568 height 650
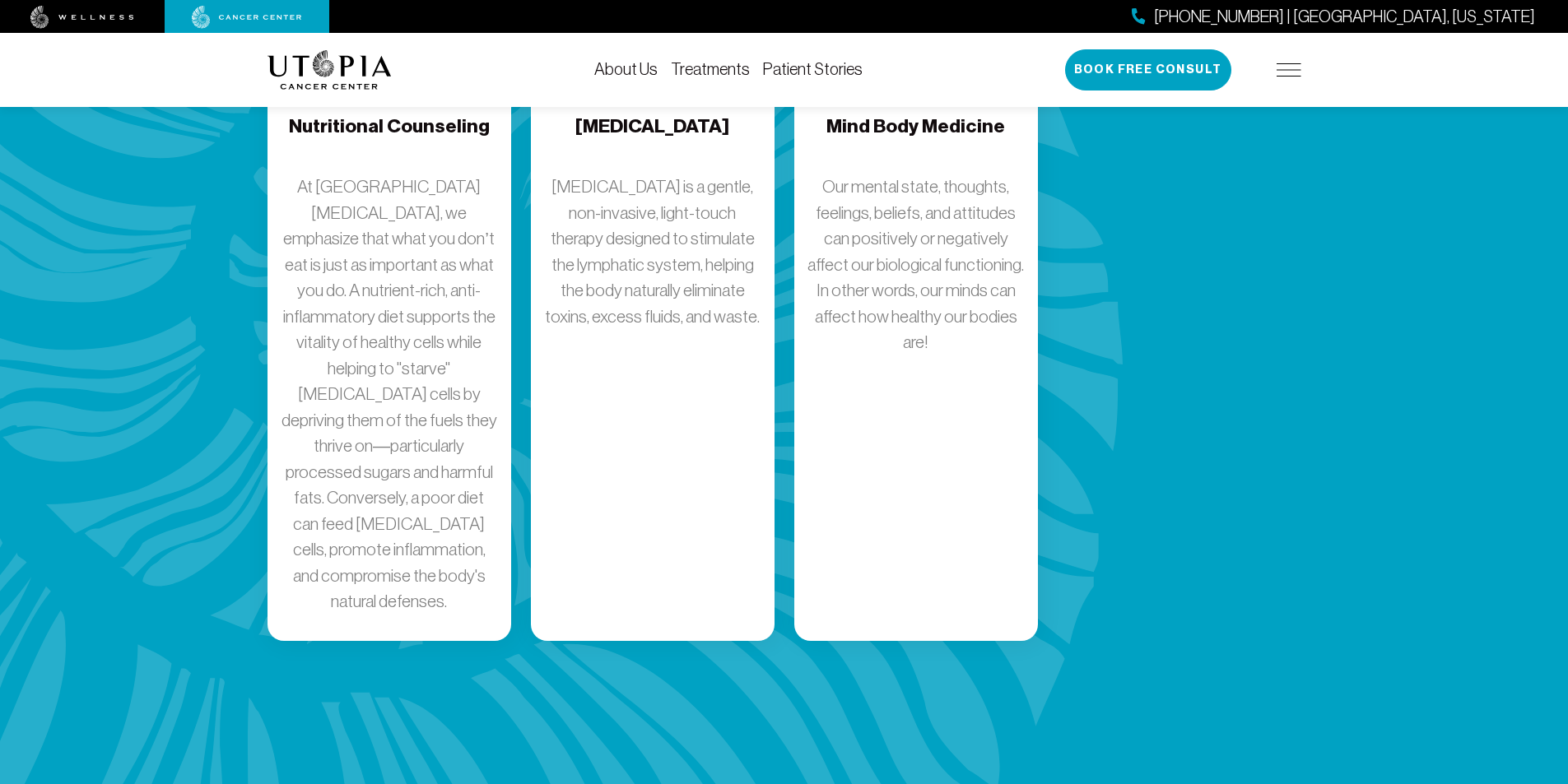
scroll to position [2959, 0]
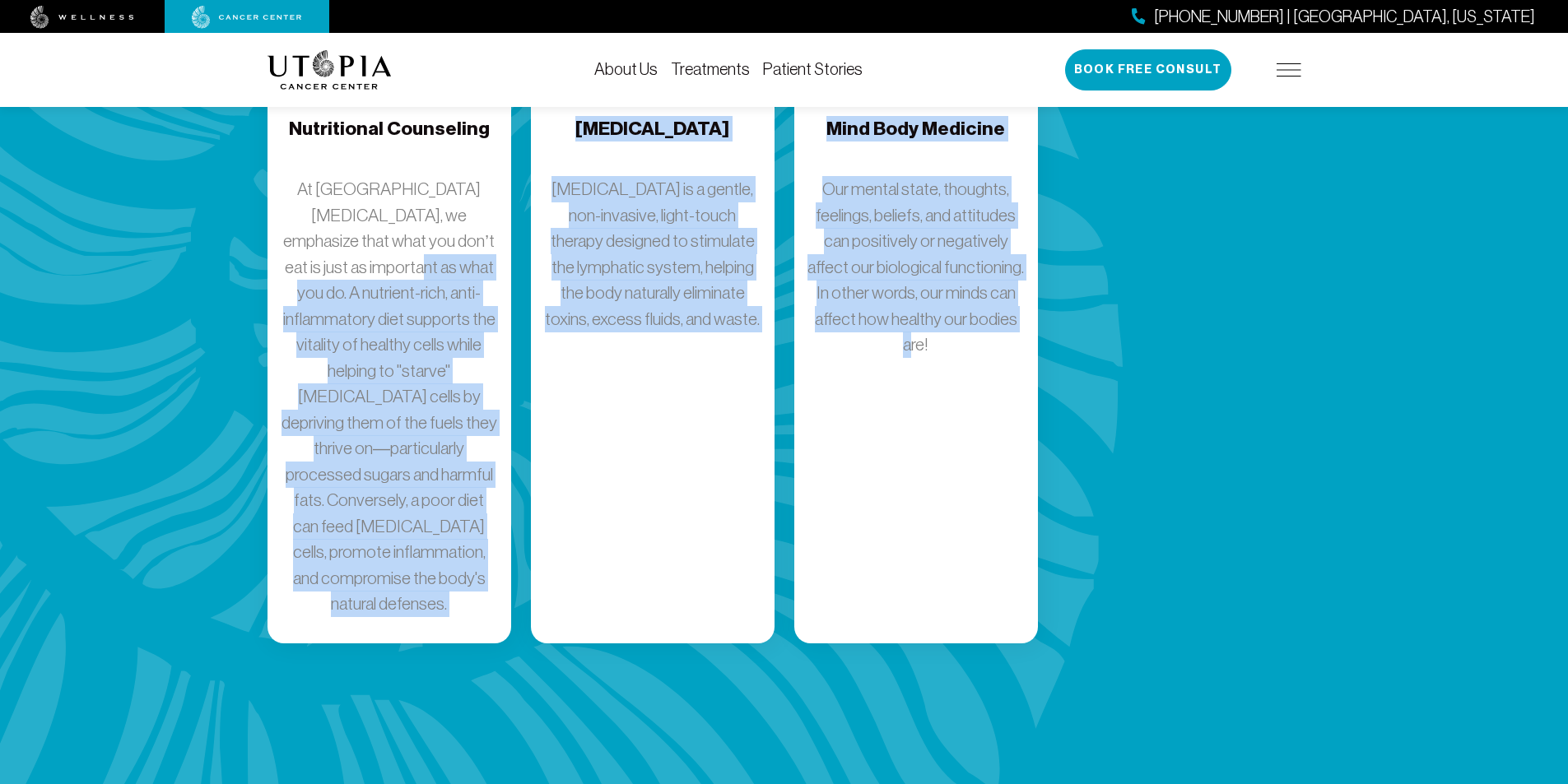
drag, startPoint x: 85, startPoint y: 204, endPoint x: 908, endPoint y: 451, distance: 859.3
click at [751, 462] on div "Mind Body Medicine Our mental state, thoughts, feelings, beliefs, and attitudes…" at bounding box center [915, 309] width 243 height 669
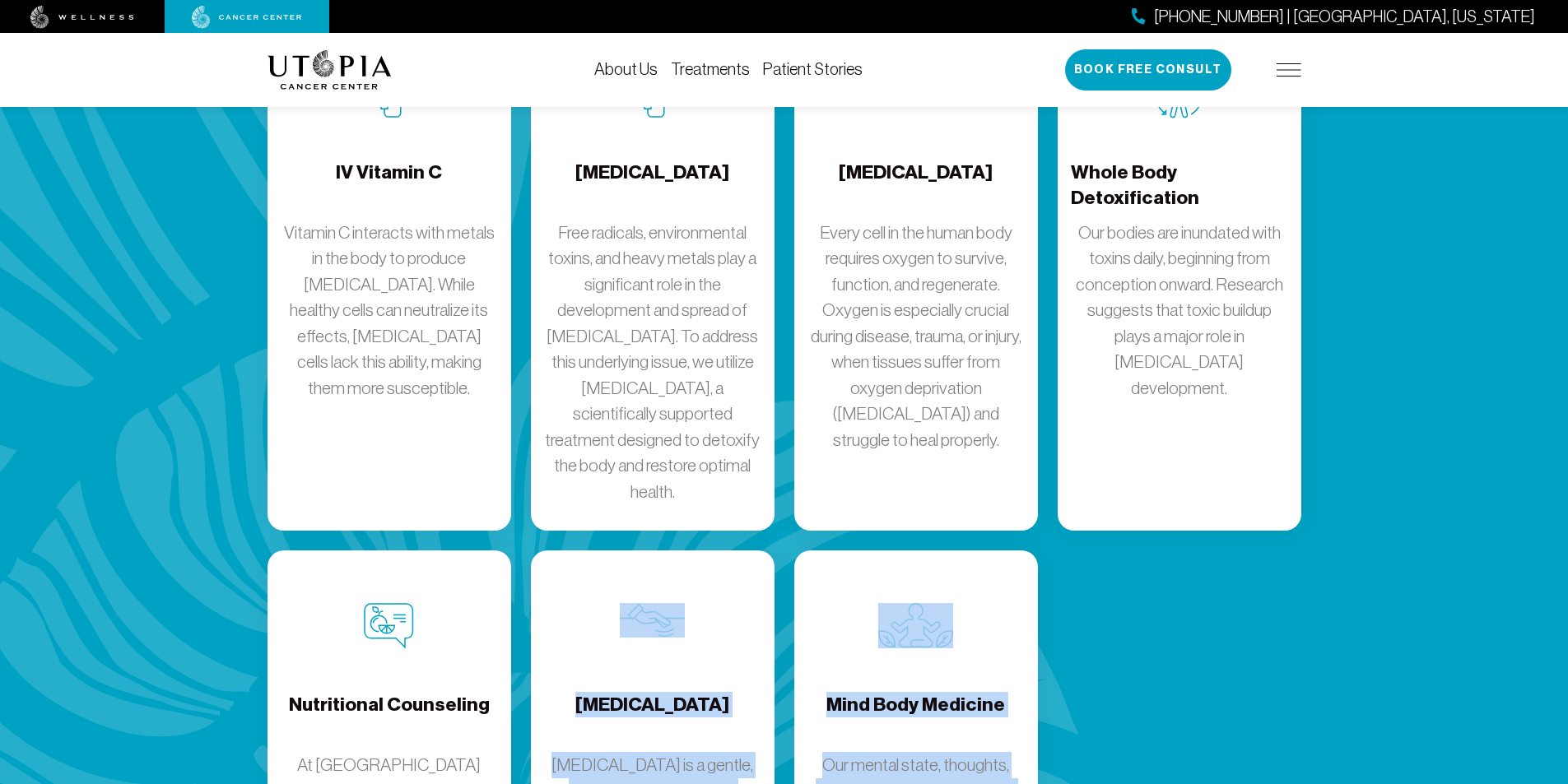
click at [751, 519] on div "IV Vitamin C Vitamin C interacts with metals in the body to produce [MEDICAL_DA…" at bounding box center [784, 628] width 1054 height 1221
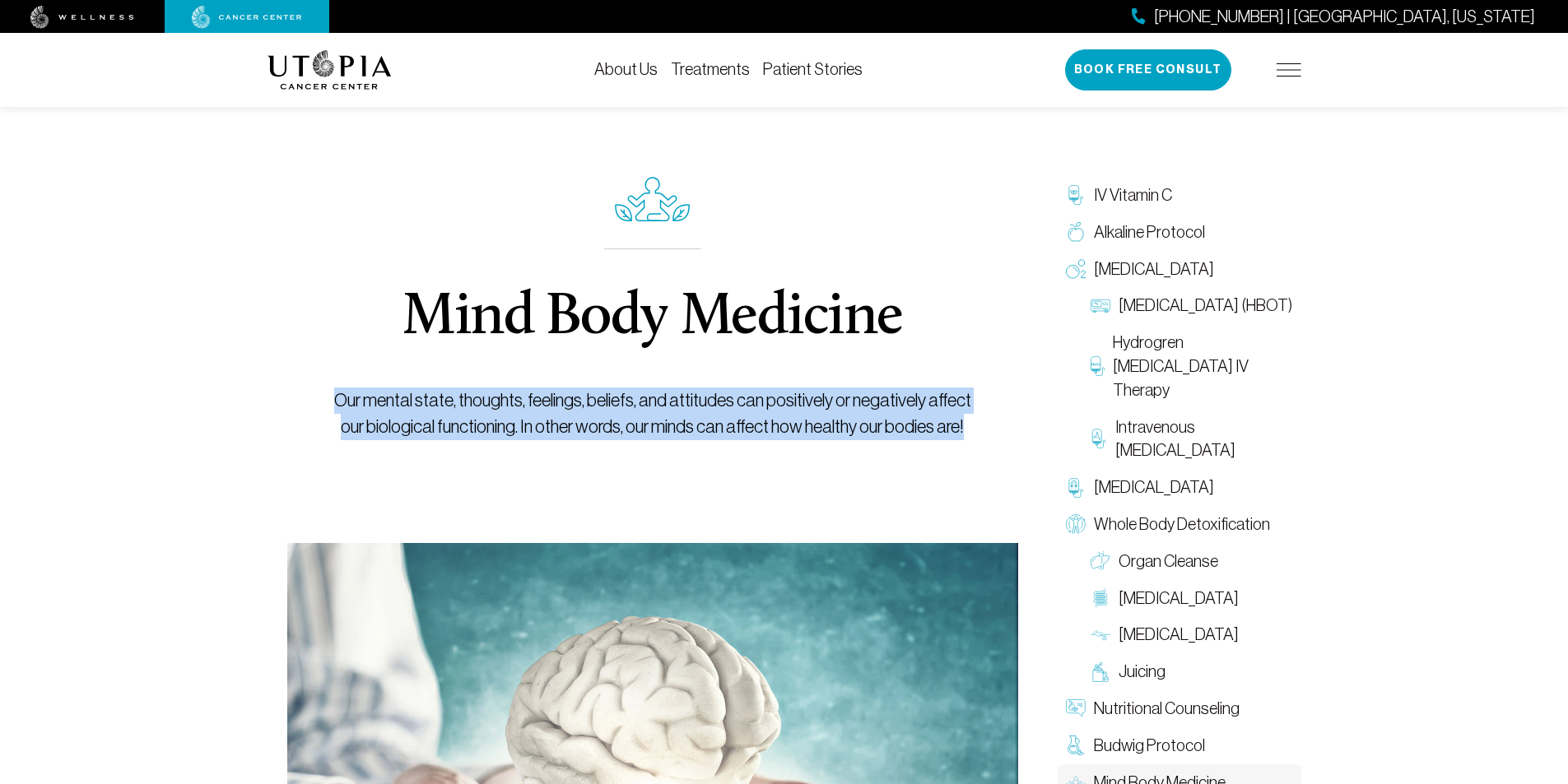
drag, startPoint x: 376, startPoint y: 306, endPoint x: 988, endPoint y: 481, distance: 636.5
click at [751, 481] on div "Mind Body Medicine Our mental state, thoughts, feelings, beliefs, and attitudes…" at bounding box center [653, 523] width 770 height 897
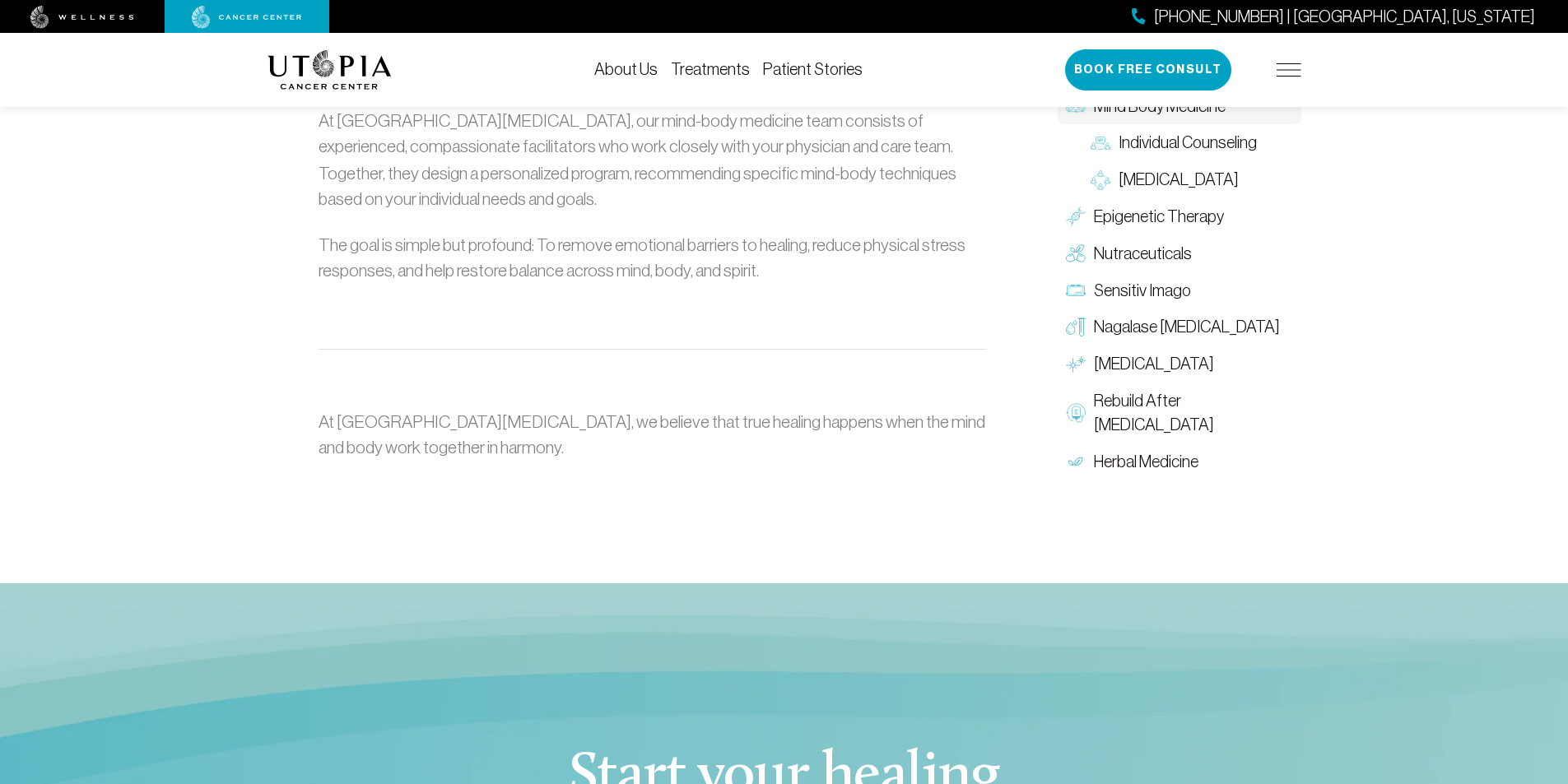
scroll to position [2139, 0]
